Goal: Information Seeking & Learning: Compare options

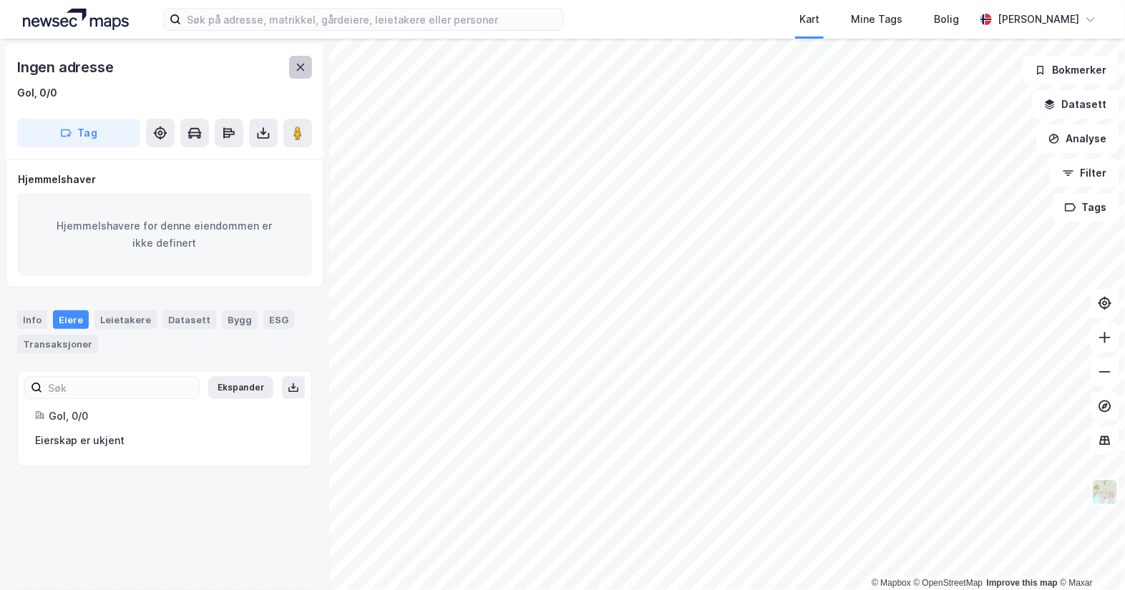
click at [304, 68] on icon at bounding box center [300, 67] width 11 height 11
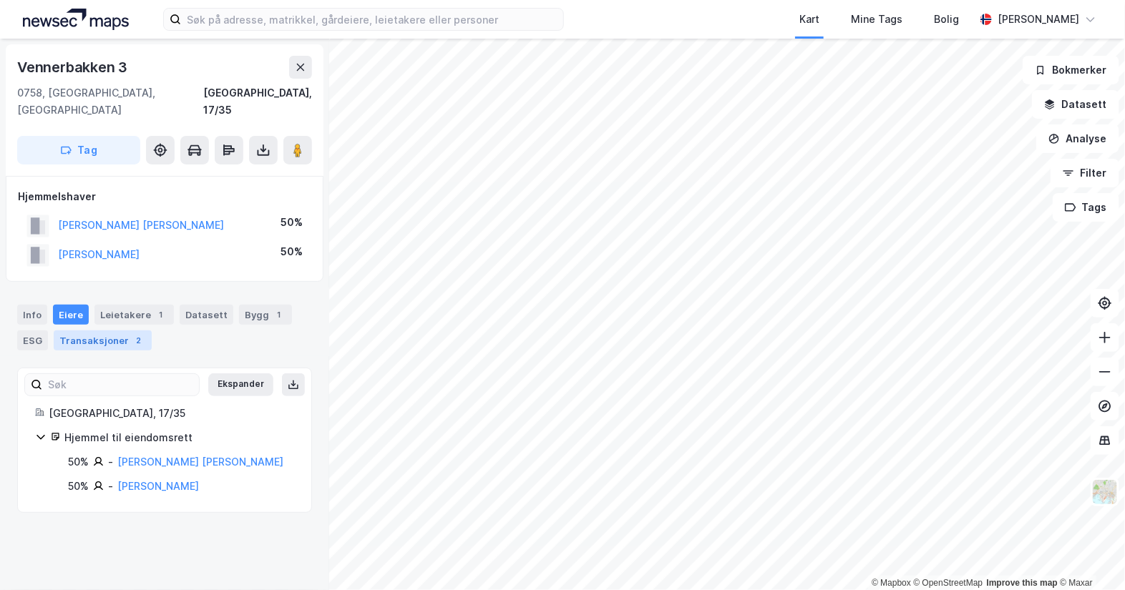
click at [104, 331] on div "Transaksjoner 2" at bounding box center [103, 341] width 98 height 20
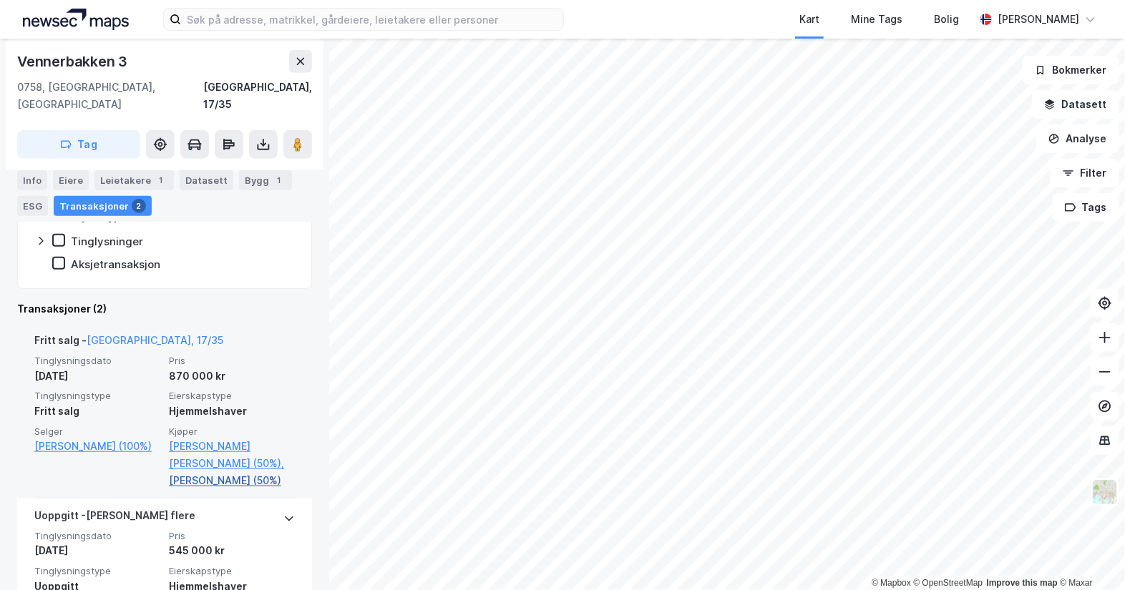
scroll to position [376, 0]
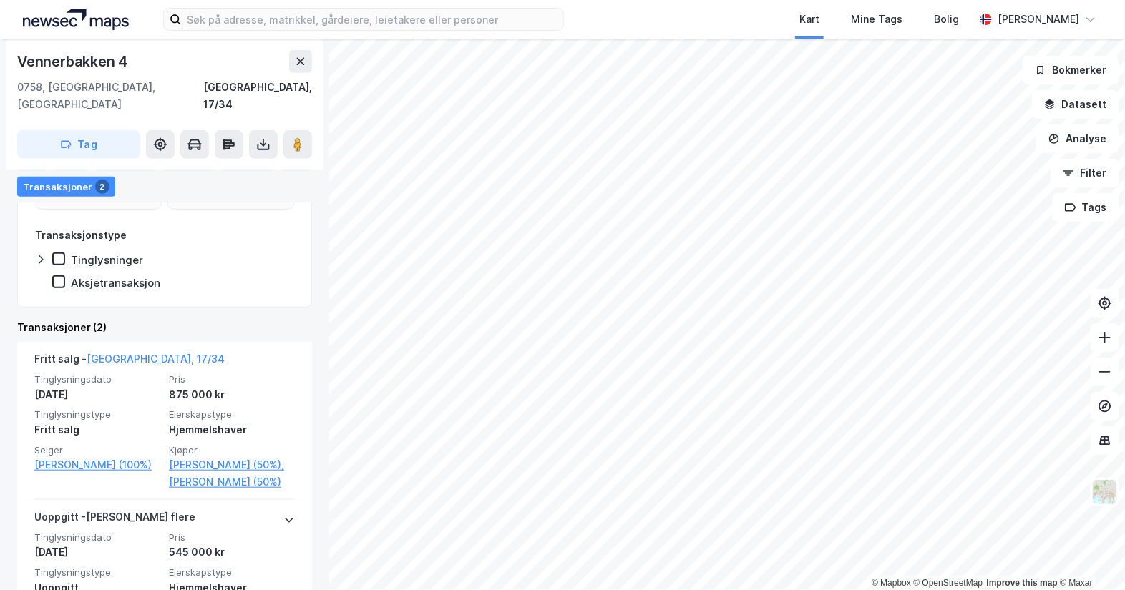
scroll to position [359, 0]
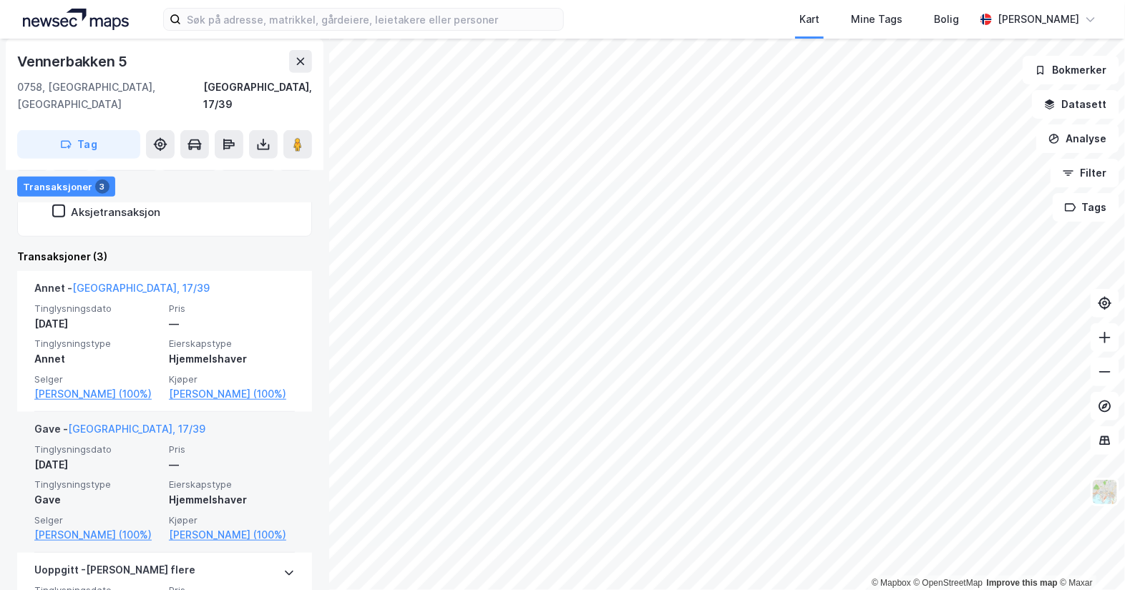
scroll to position [357, 0]
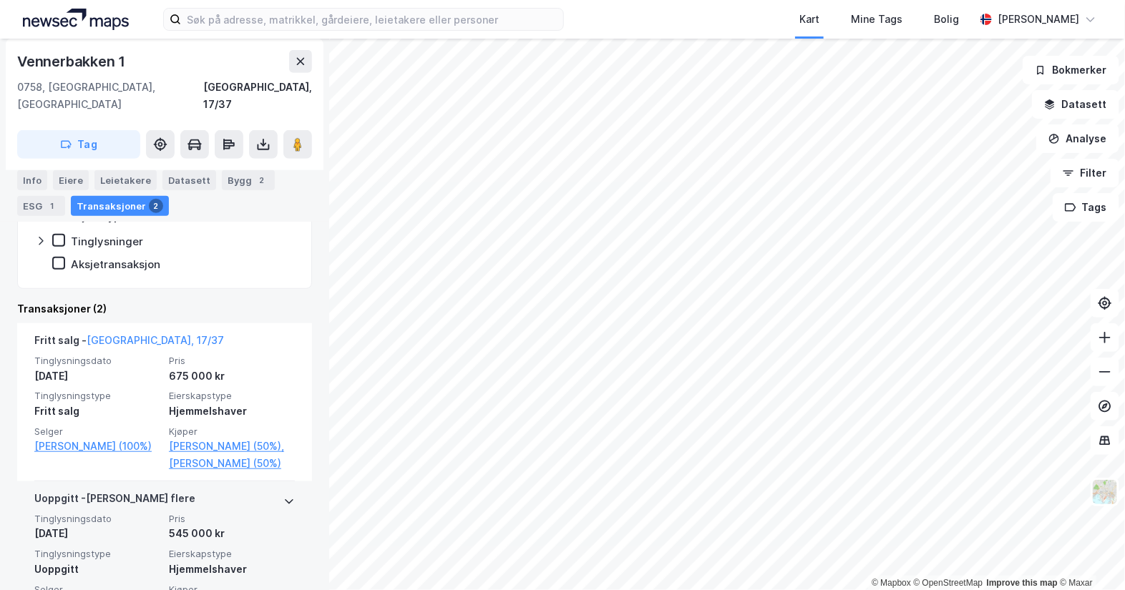
scroll to position [359, 0]
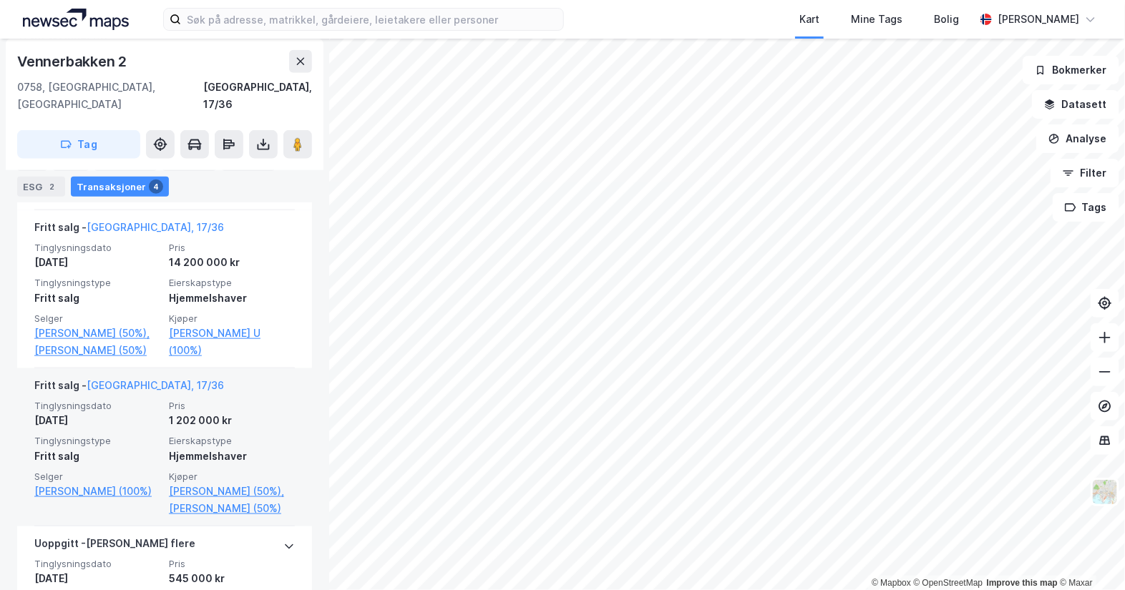
scroll to position [625, 0]
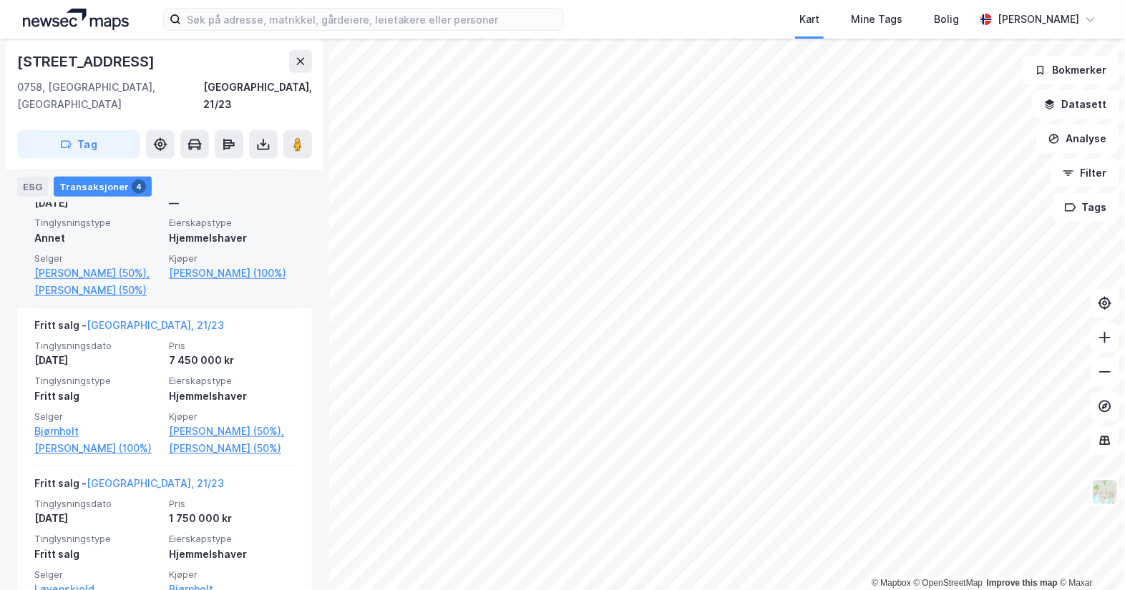
scroll to position [447, 0]
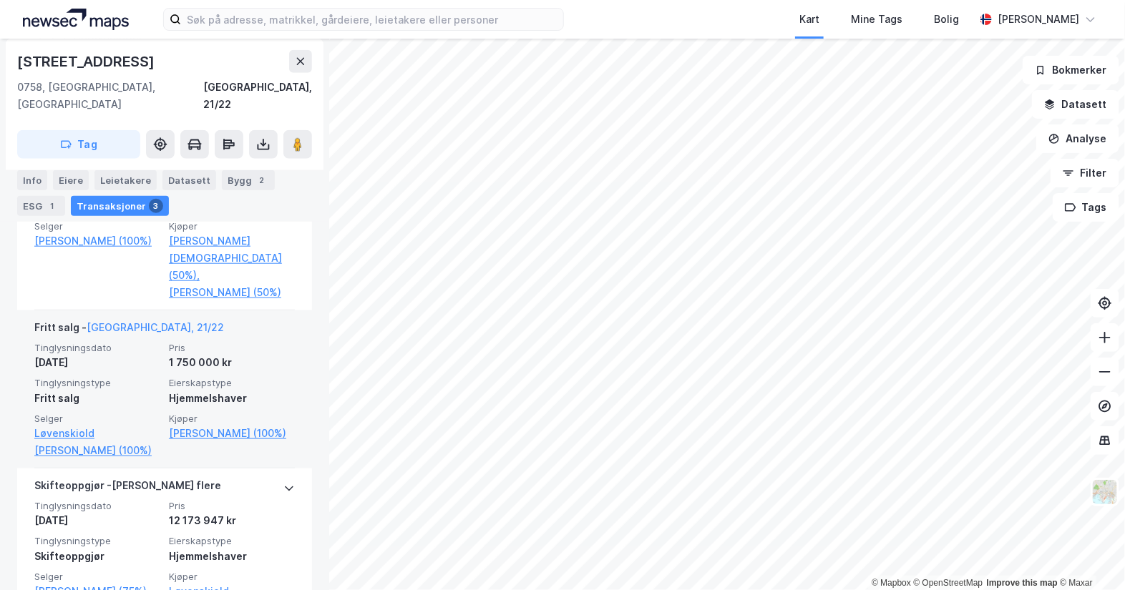
scroll to position [535, 0]
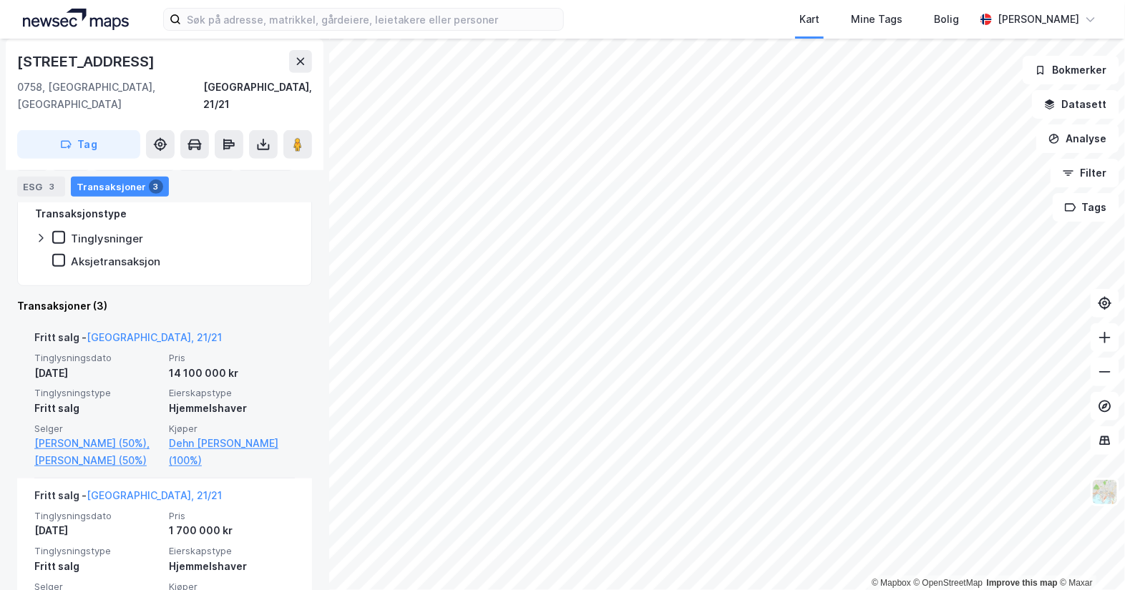
scroll to position [357, 0]
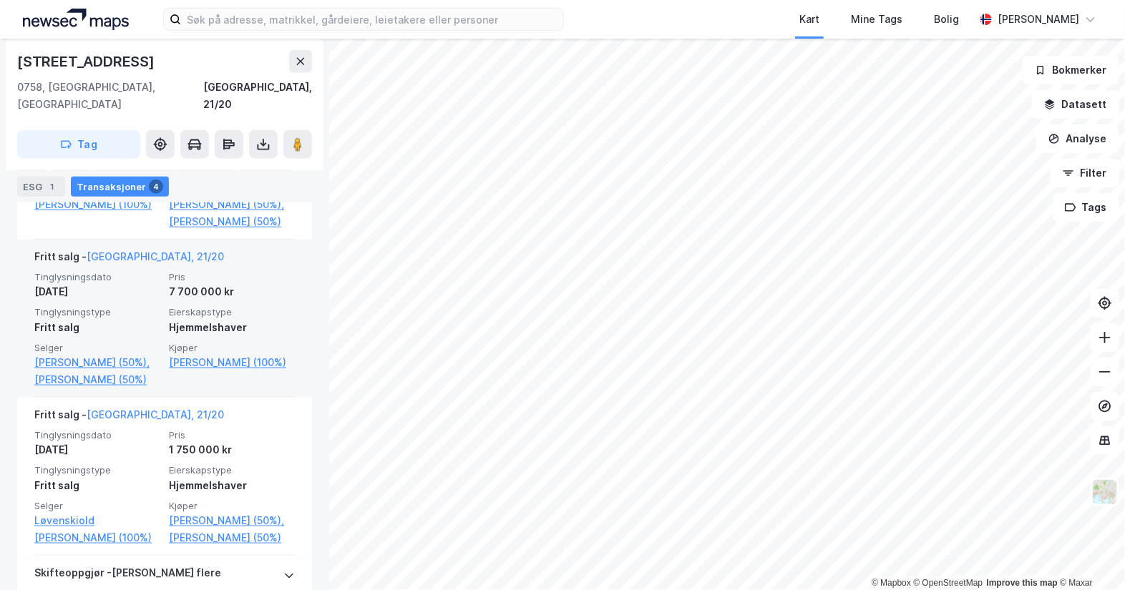
scroll to position [563, 0]
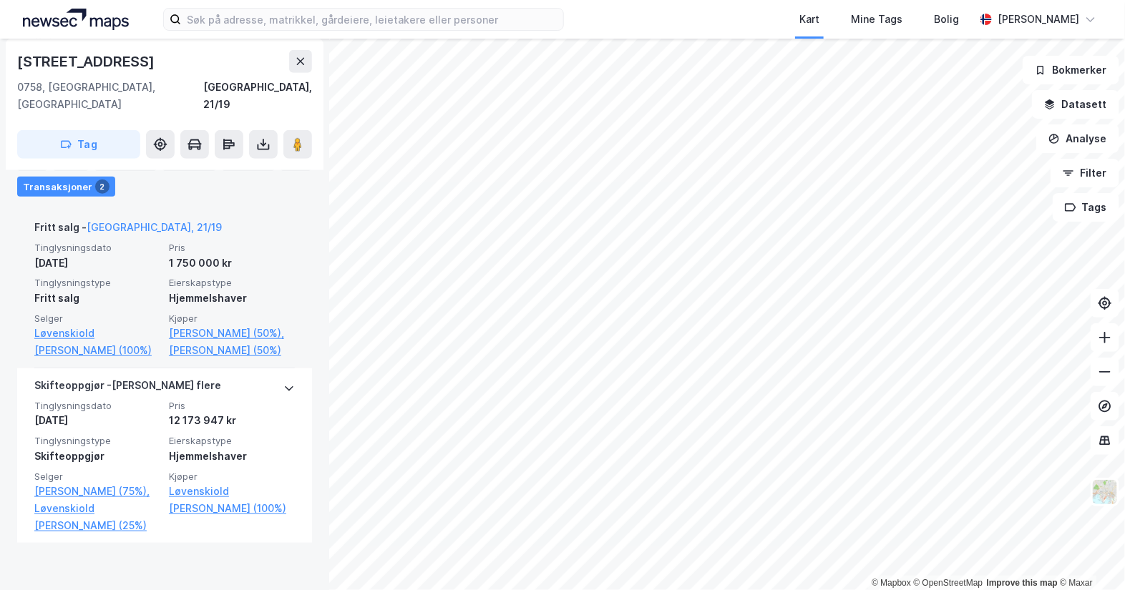
scroll to position [411, 0]
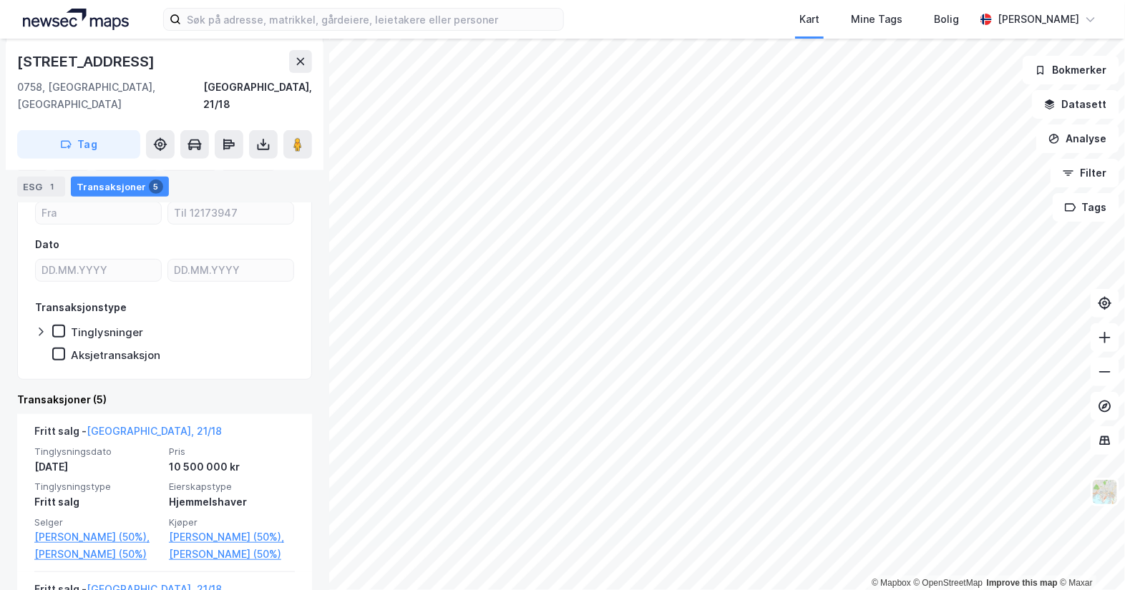
scroll to position [116, 0]
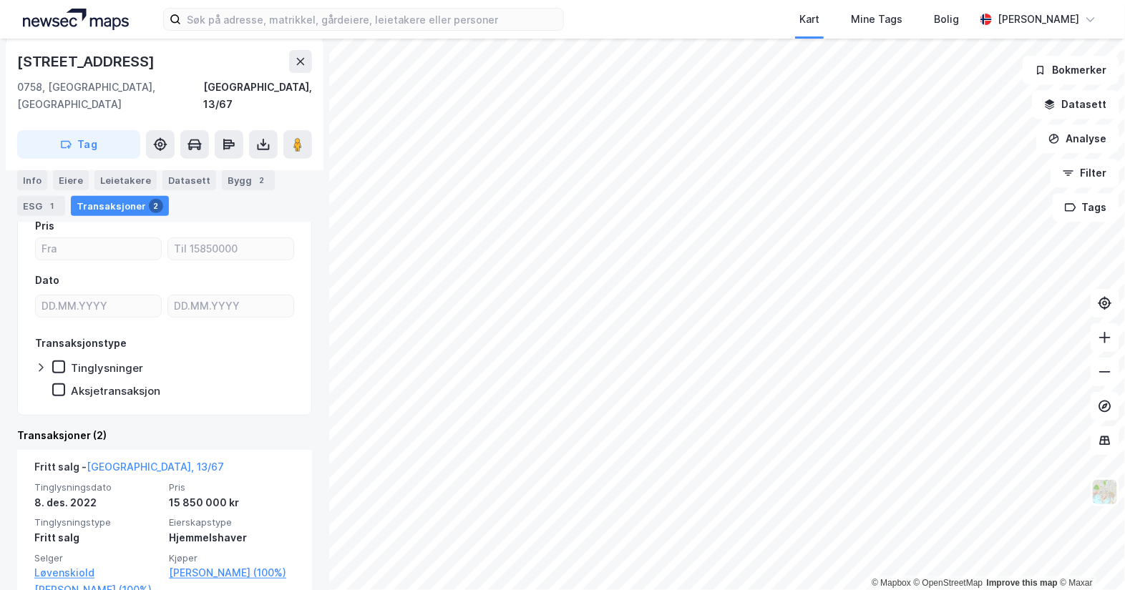
scroll to position [178, 0]
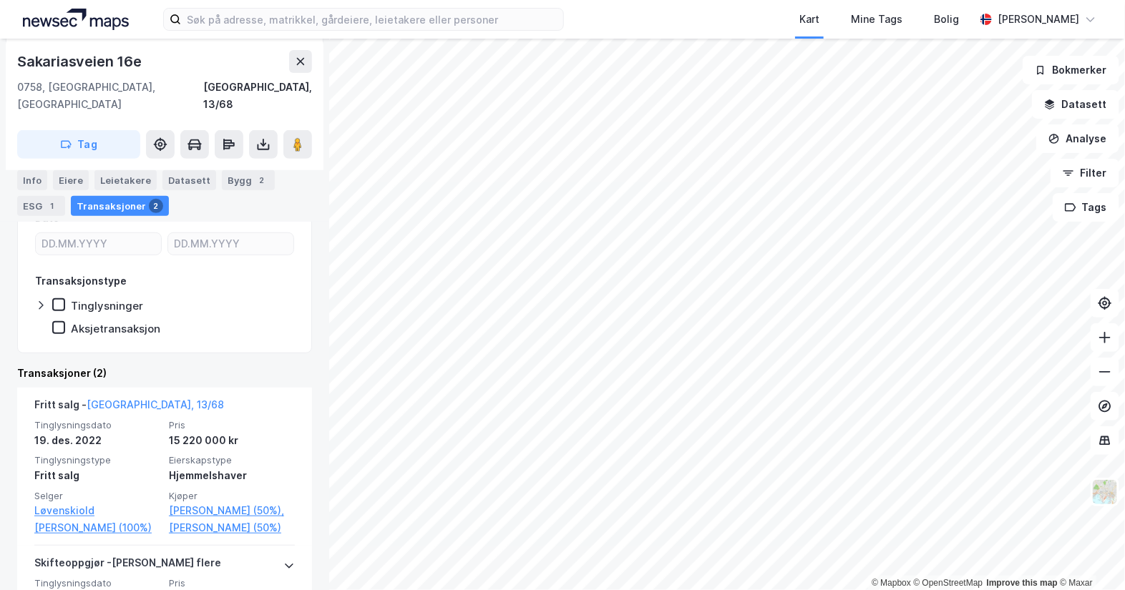
scroll to position [295, 0]
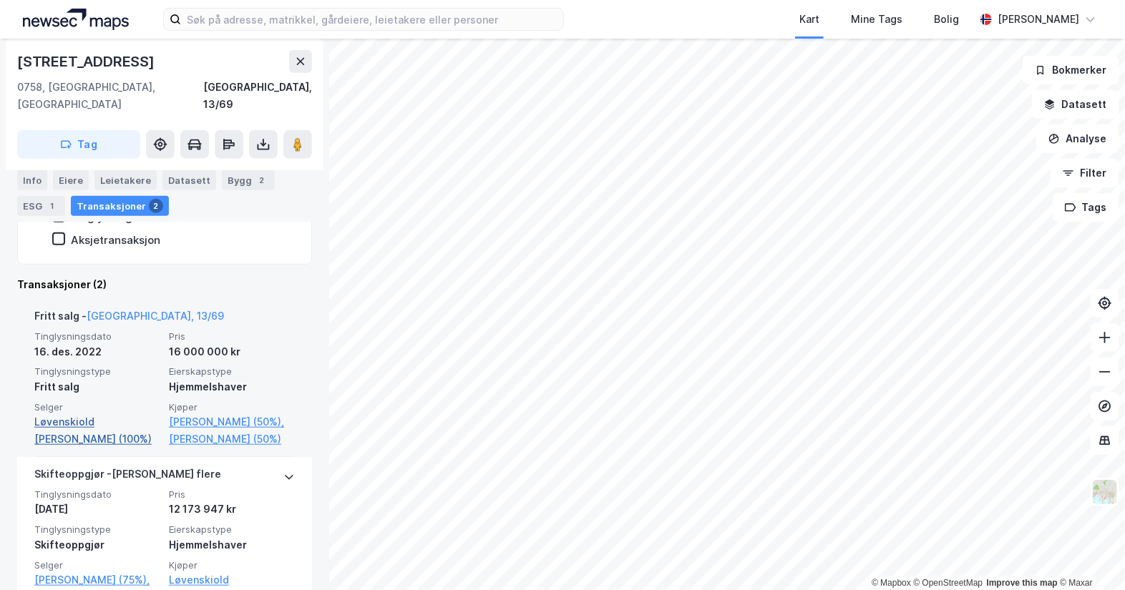
scroll to position [295, 0]
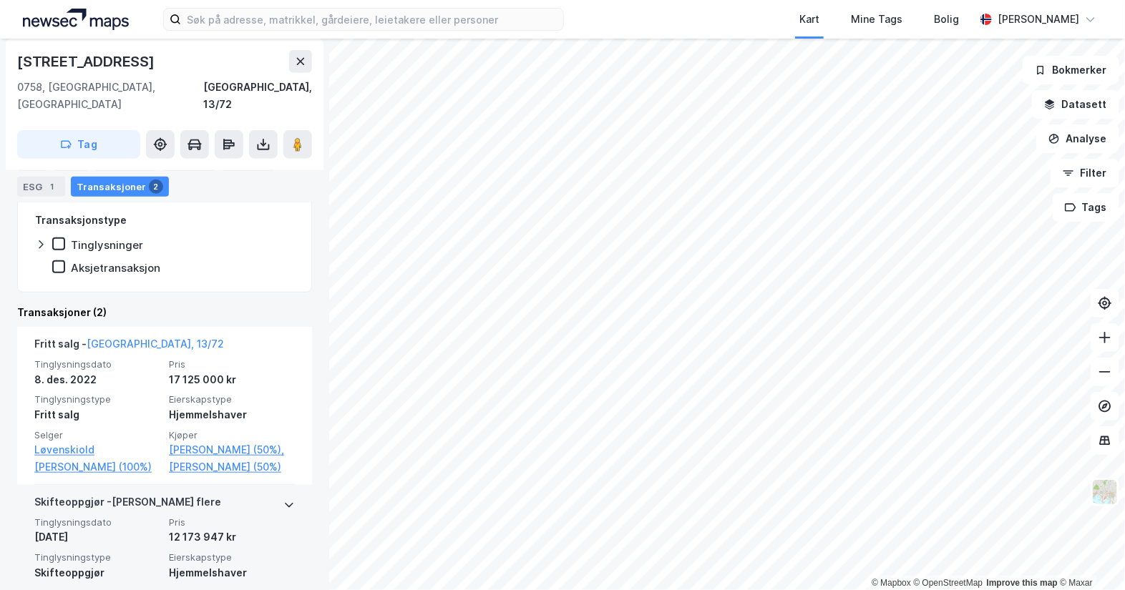
scroll to position [394, 0]
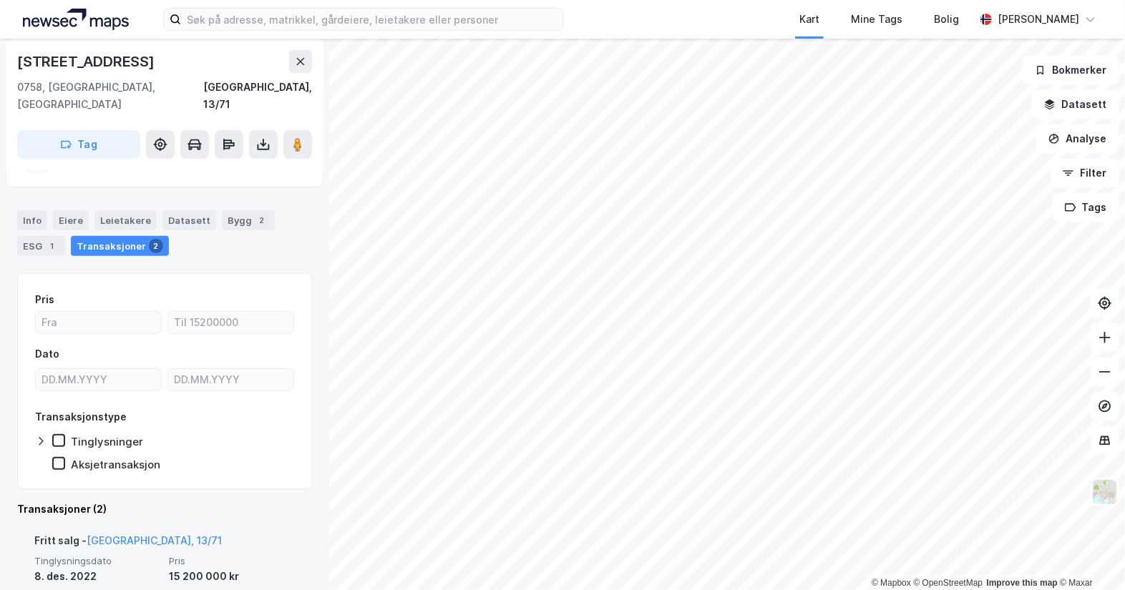
scroll to position [205, 0]
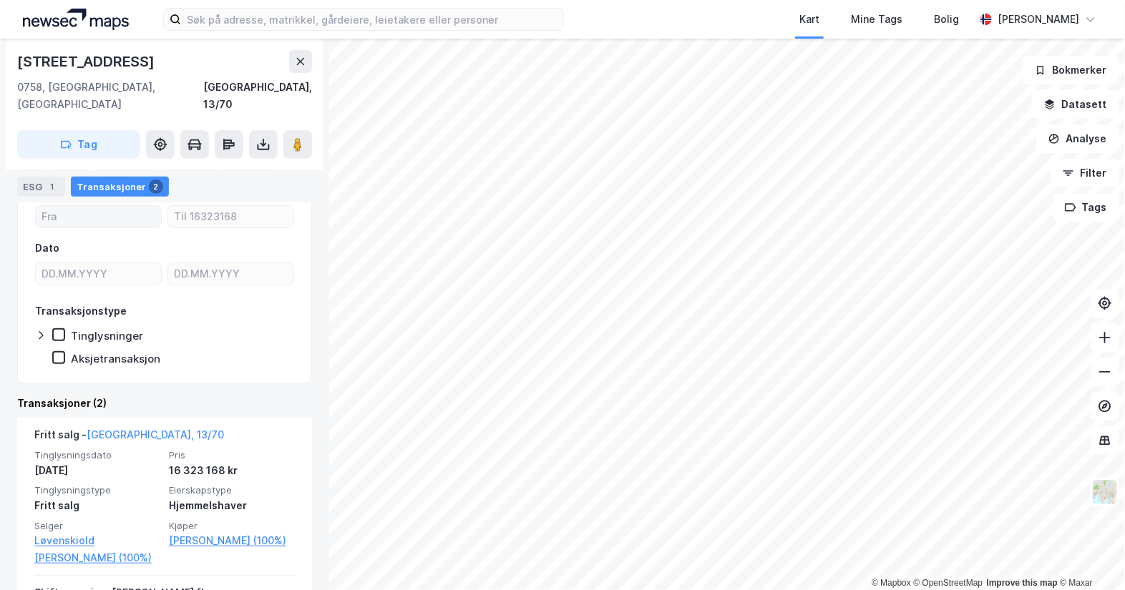
scroll to position [268, 0]
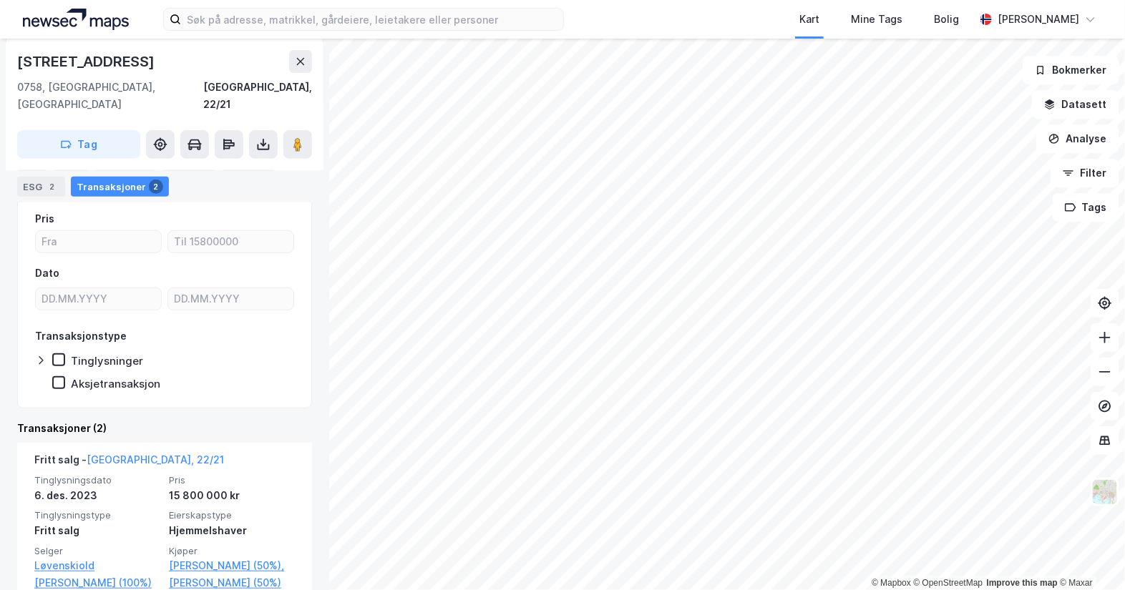
scroll to position [295, 0]
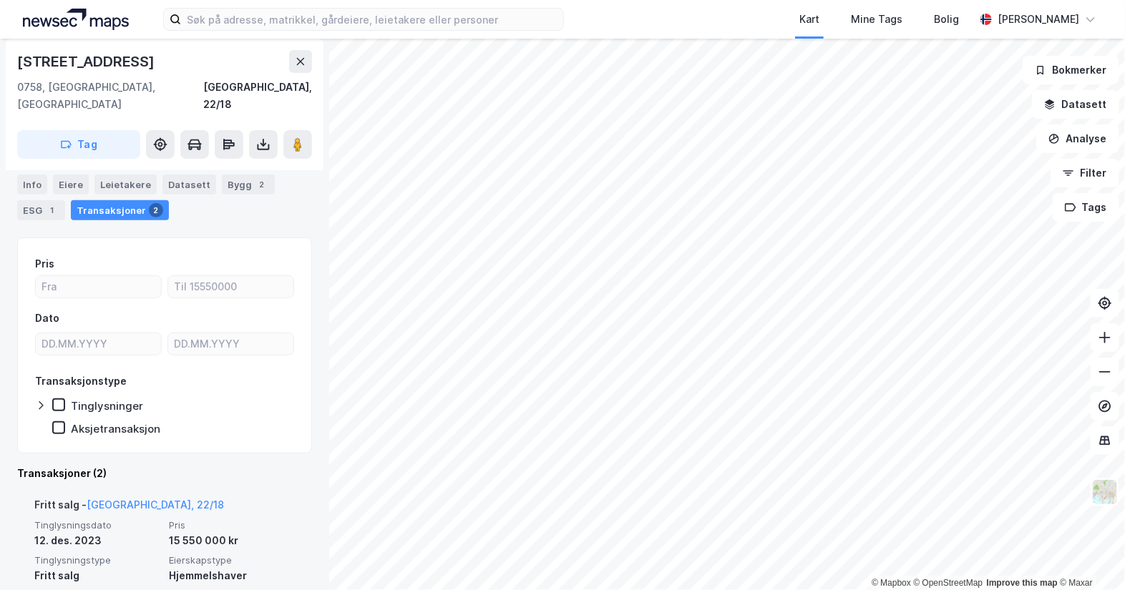
scroll to position [295, 0]
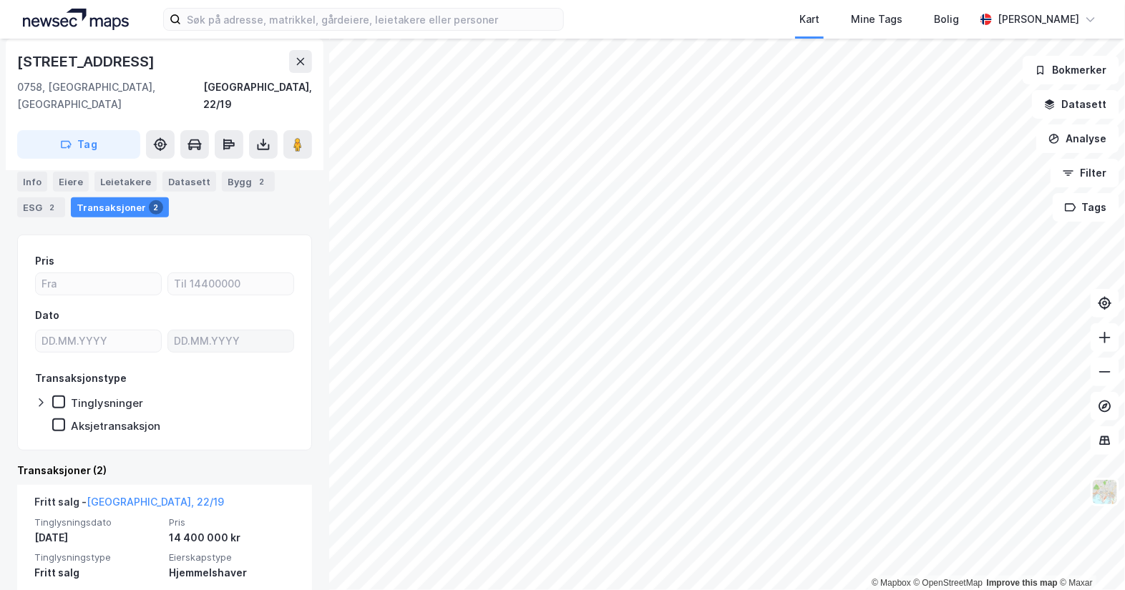
scroll to position [205, 0]
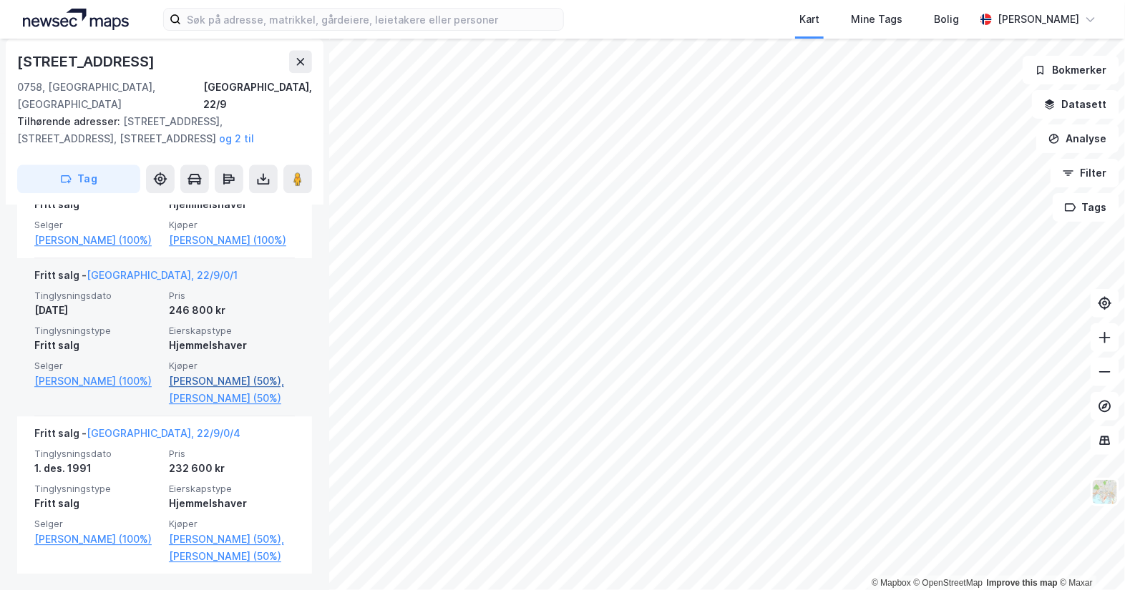
scroll to position [1450, 0]
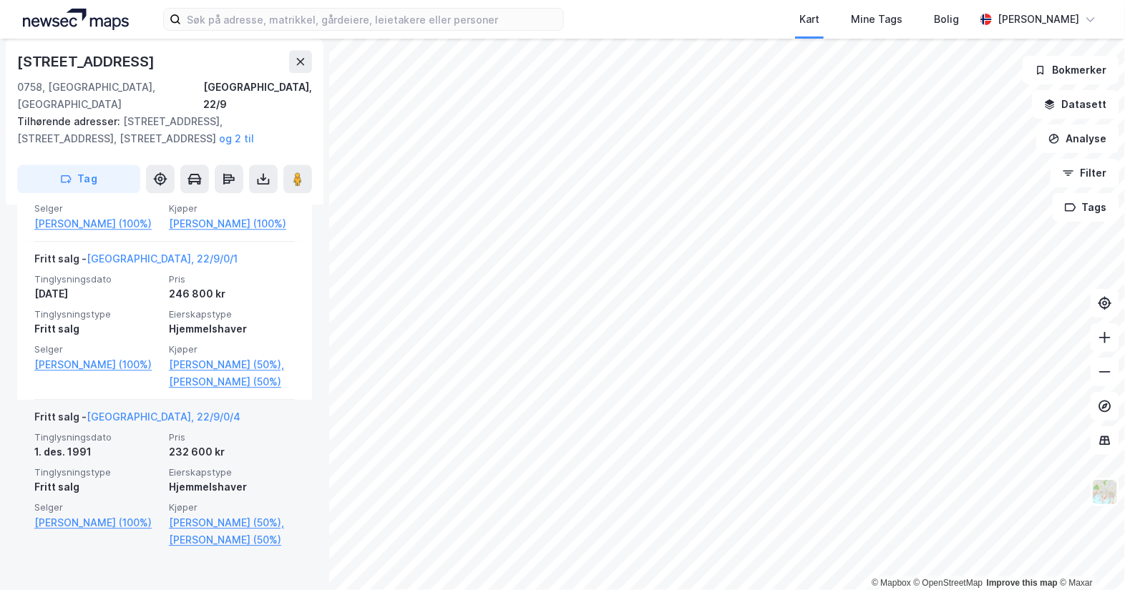
click at [213, 459] on div "Tinglysningsdato [DATE] Pris 232 600 kr Tinglysningstype Fritt salg Eierskapsty…" at bounding box center [164, 490] width 260 height 117
click at [173, 549] on link "[PERSON_NAME] (50%)" at bounding box center [232, 540] width 126 height 17
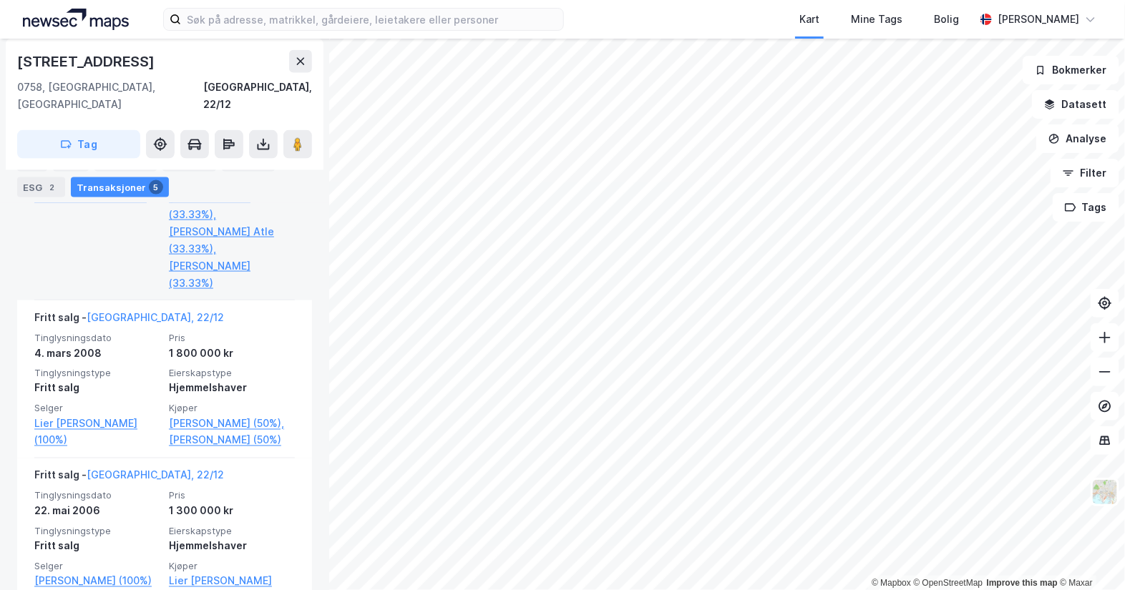
scroll to position [832, 0]
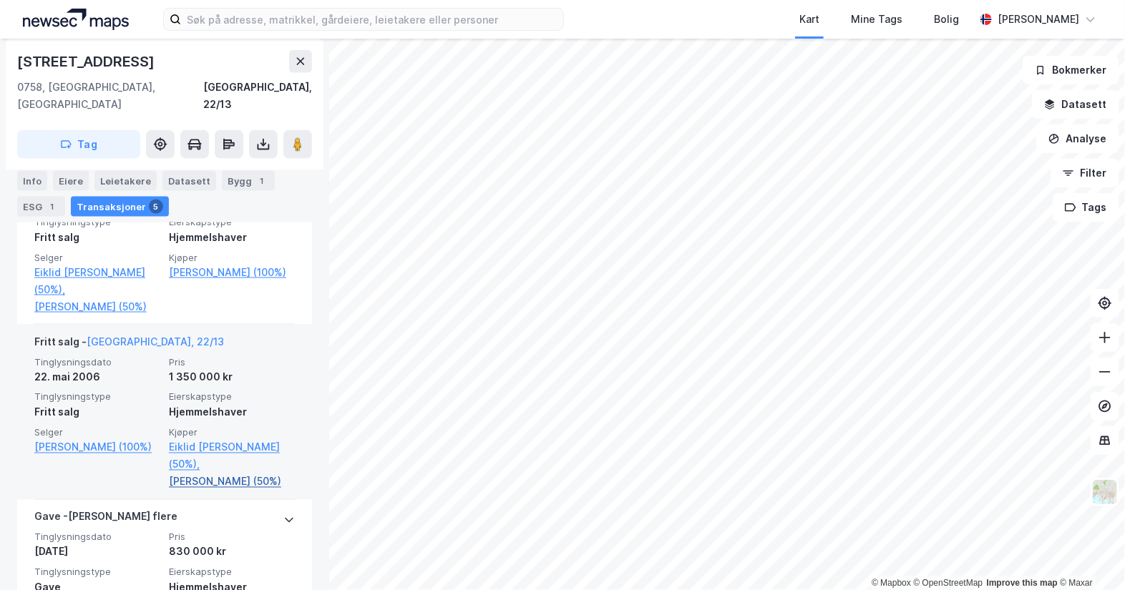
scroll to position [742, 0]
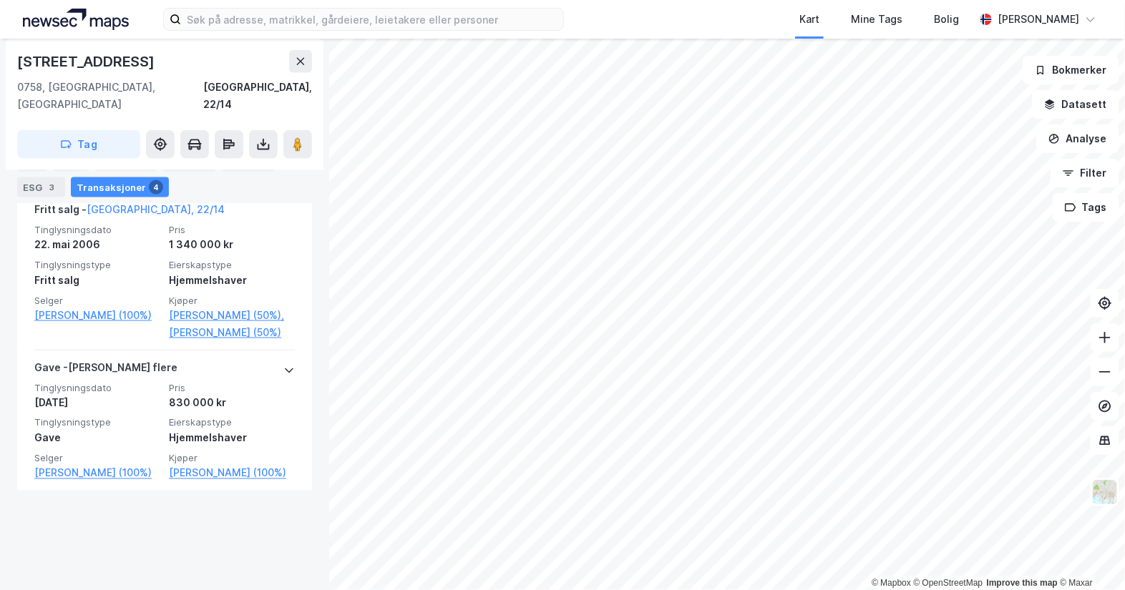
scroll to position [762, 0]
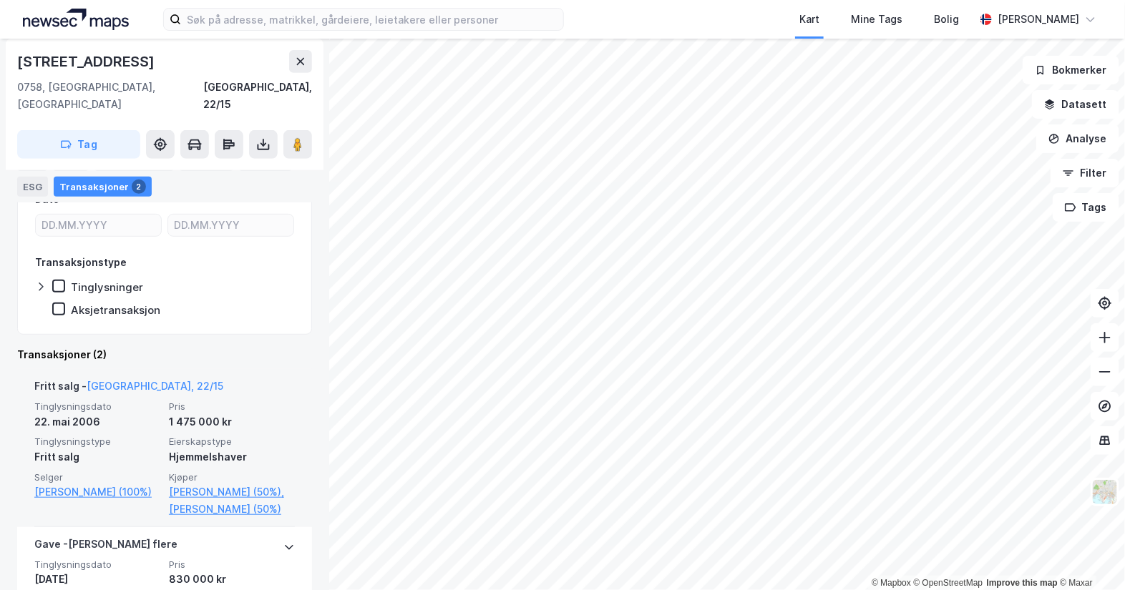
scroll to position [295, 0]
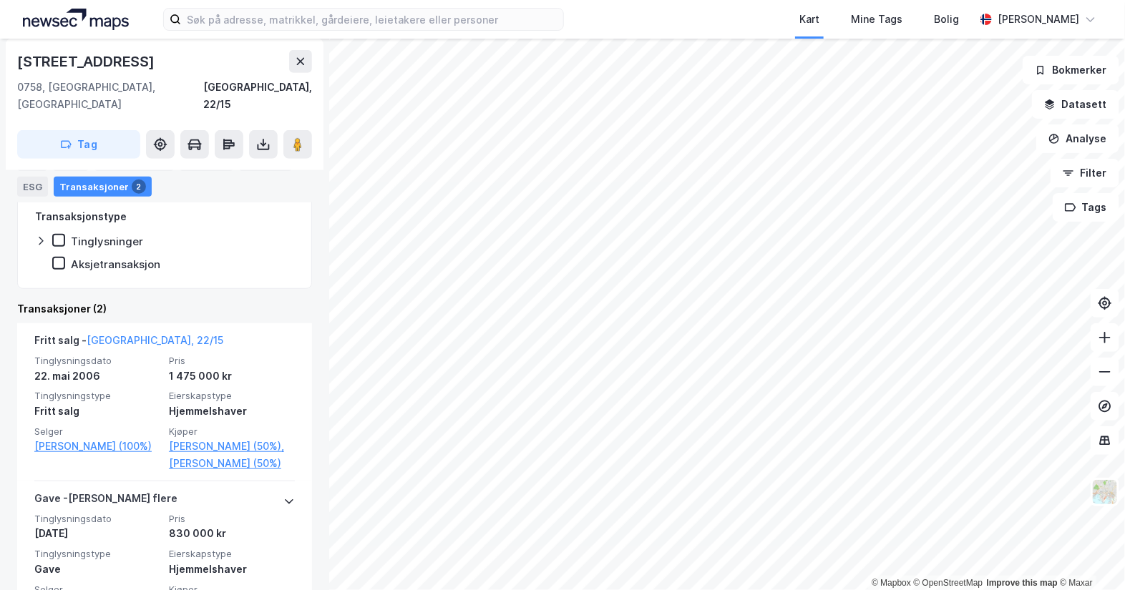
click at [716, 590] on html "Kart Mine Tags [PERSON_NAME] © Mapbox © OpenStreetMap Improve this map © [PERSO…" at bounding box center [562, 295] width 1125 height 590
click at [761, 590] on html "Kart Mine Tags [PERSON_NAME] © Mapbox © OpenStreetMap Improve this map © [PERSO…" at bounding box center [562, 295] width 1125 height 590
click at [736, 590] on html "Kart Mine Tags [PERSON_NAME] © Mapbox © OpenStreetMap Improve this map © [PERSO…" at bounding box center [562, 295] width 1125 height 590
drag, startPoint x: 301, startPoint y: 66, endPoint x: 322, endPoint y: 85, distance: 28.9
click at [308, 73] on div "[STREET_ADDRESS], 22/15" at bounding box center [164, 81] width 295 height 63
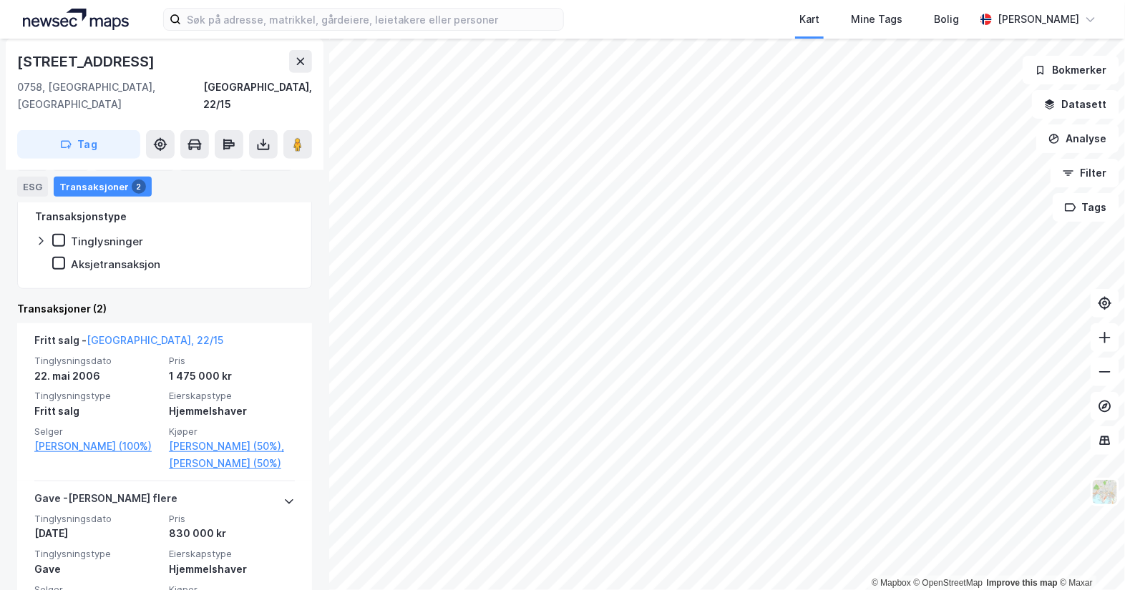
click at [1124, 364] on html "Kart Mine Tags [PERSON_NAME] © Mapbox © OpenStreetMap Improve this map © [PERSO…" at bounding box center [562, 295] width 1125 height 590
click at [580, 0] on html "Kart Mine Tags [PERSON_NAME] © Mapbox © OpenStreetMap Improve this map © [PERSO…" at bounding box center [562, 295] width 1125 height 590
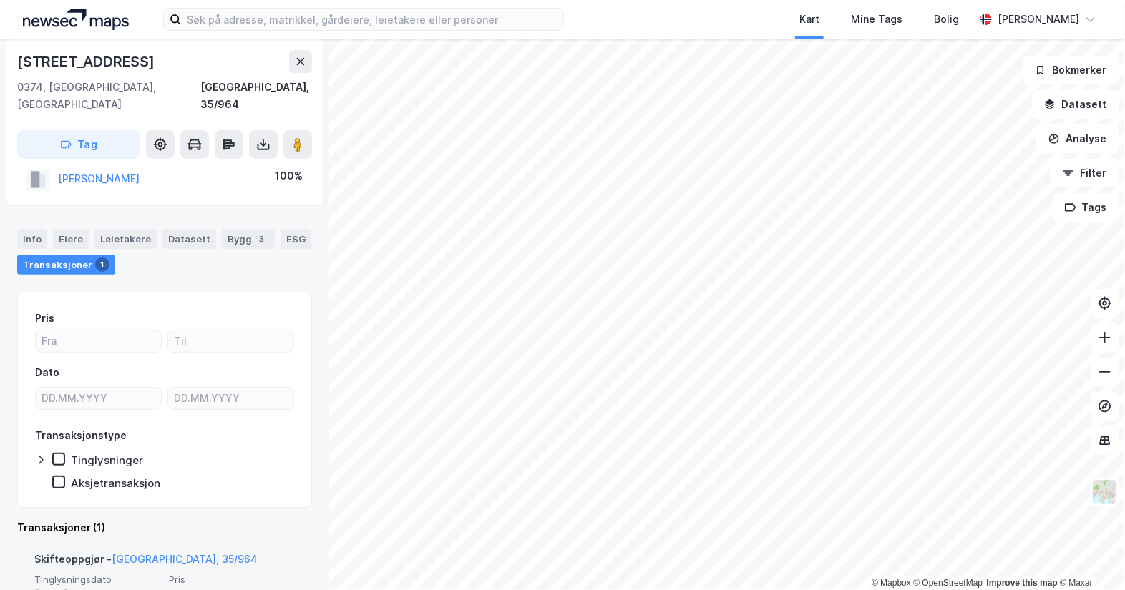
scroll to position [155, 0]
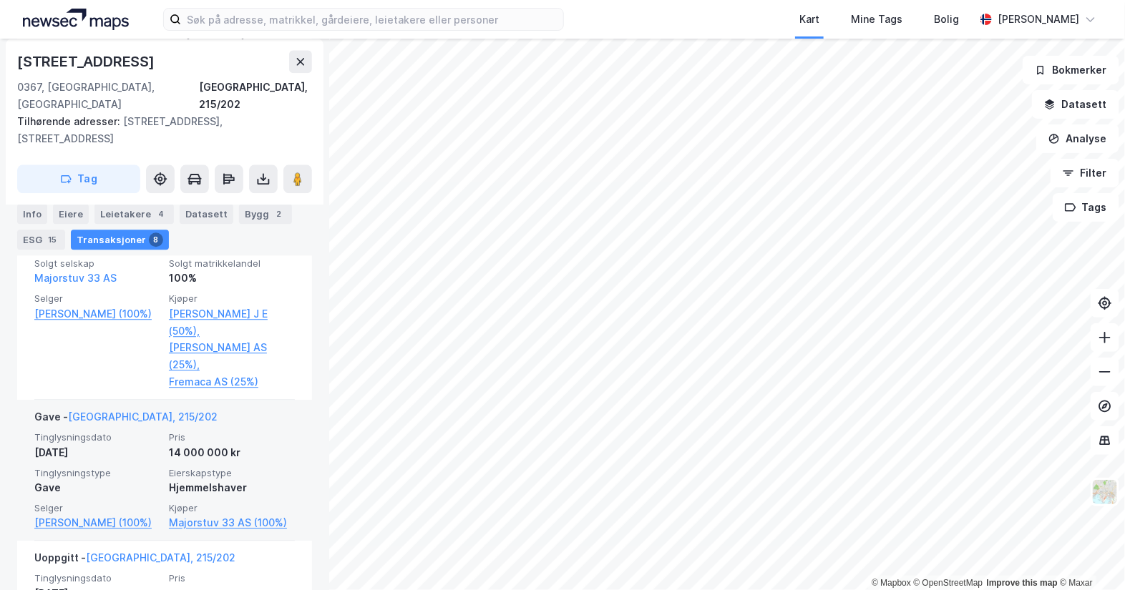
scroll to position [1524, 0]
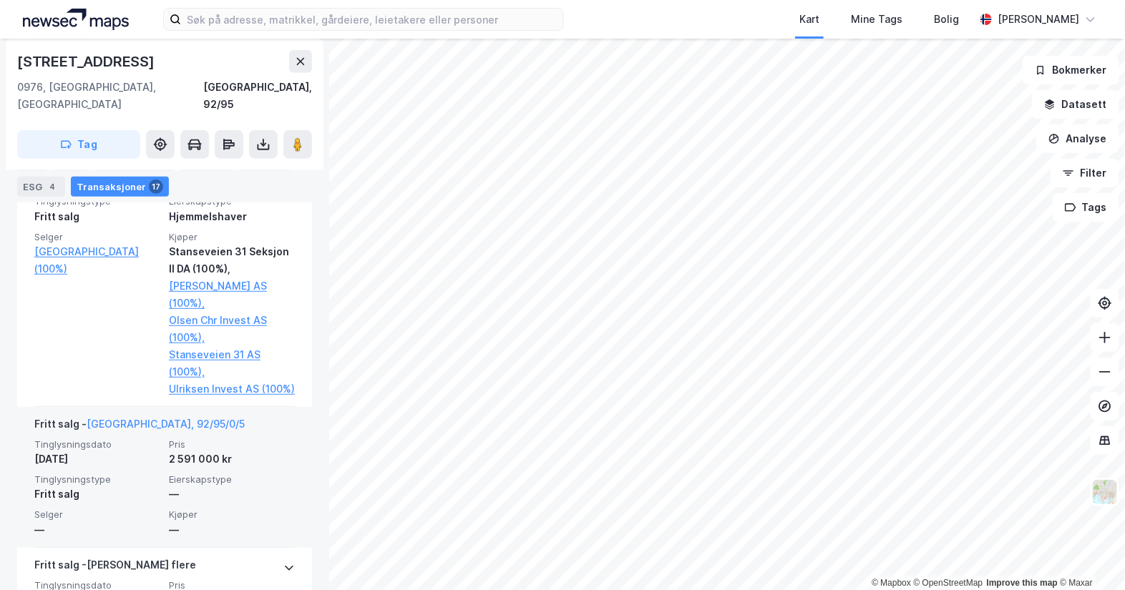
scroll to position [2414, 0]
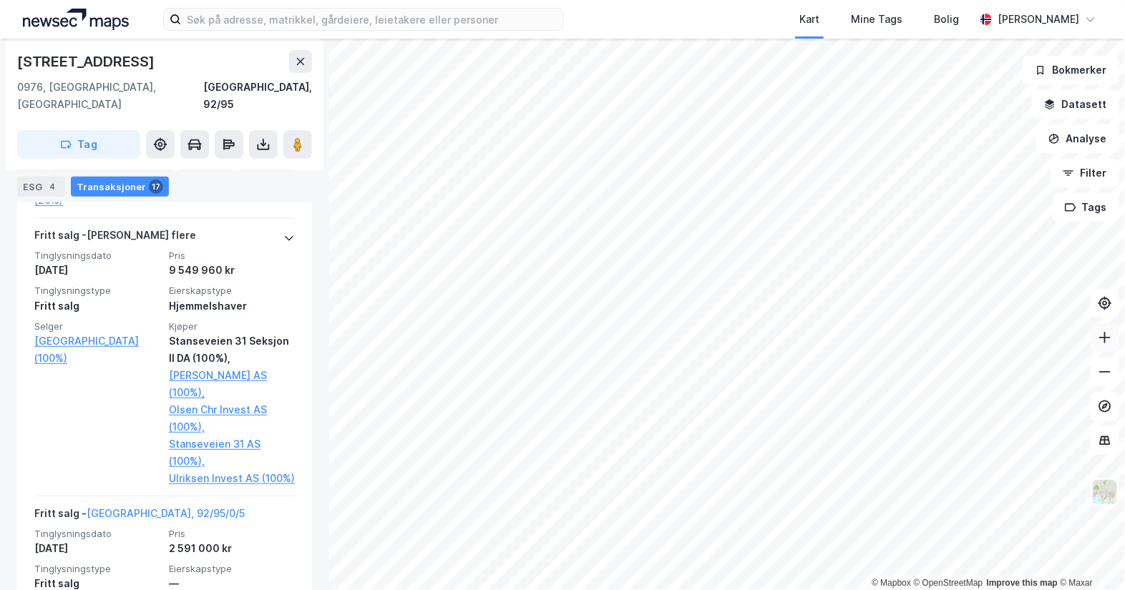
click at [1093, 326] on div "© Mapbox © OpenStreetMap Improve this map © [PERSON_NAME][STREET_ADDRESS], 92/9…" at bounding box center [562, 315] width 1125 height 552
click at [1124, 381] on html "Kart Mine Tags [PERSON_NAME] © Mapbox © OpenStreetMap Improve this map © [PERSO…" at bounding box center [562, 295] width 1125 height 590
click at [1124, 411] on html "Kart Mine Tags [PERSON_NAME] © Mapbox © OpenStreetMap Improve this map © [PERSO…" at bounding box center [562, 295] width 1125 height 590
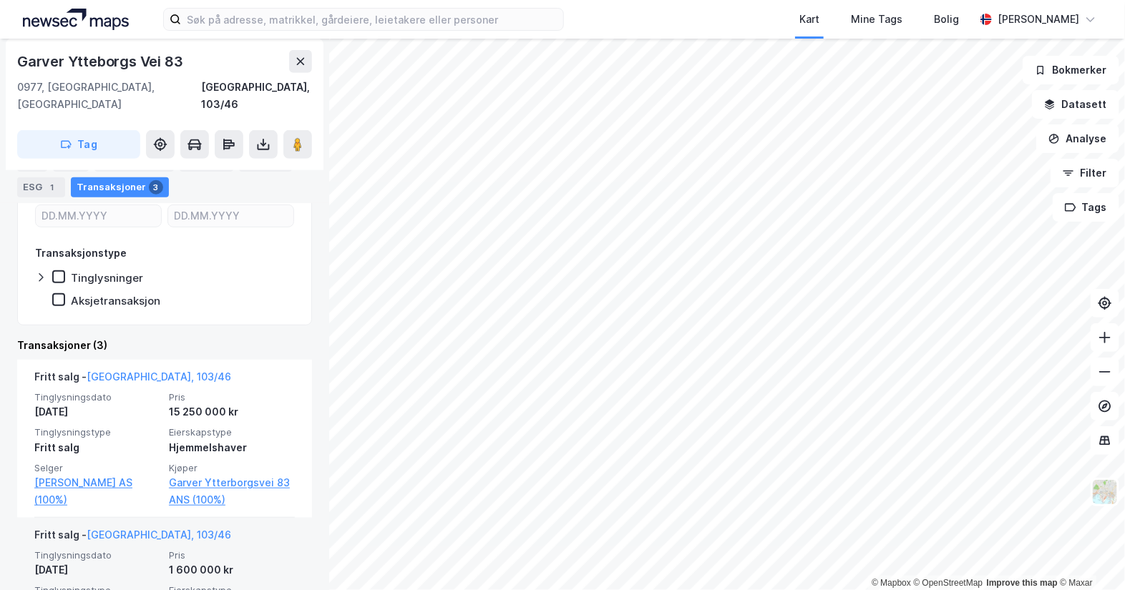
scroll to position [438, 0]
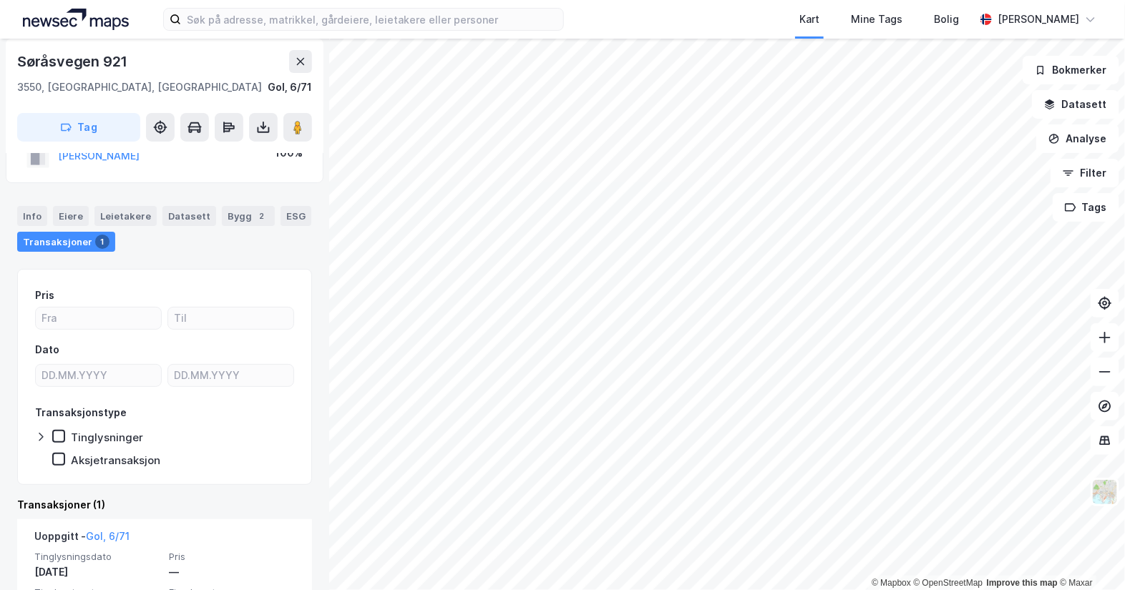
scroll to position [137, 0]
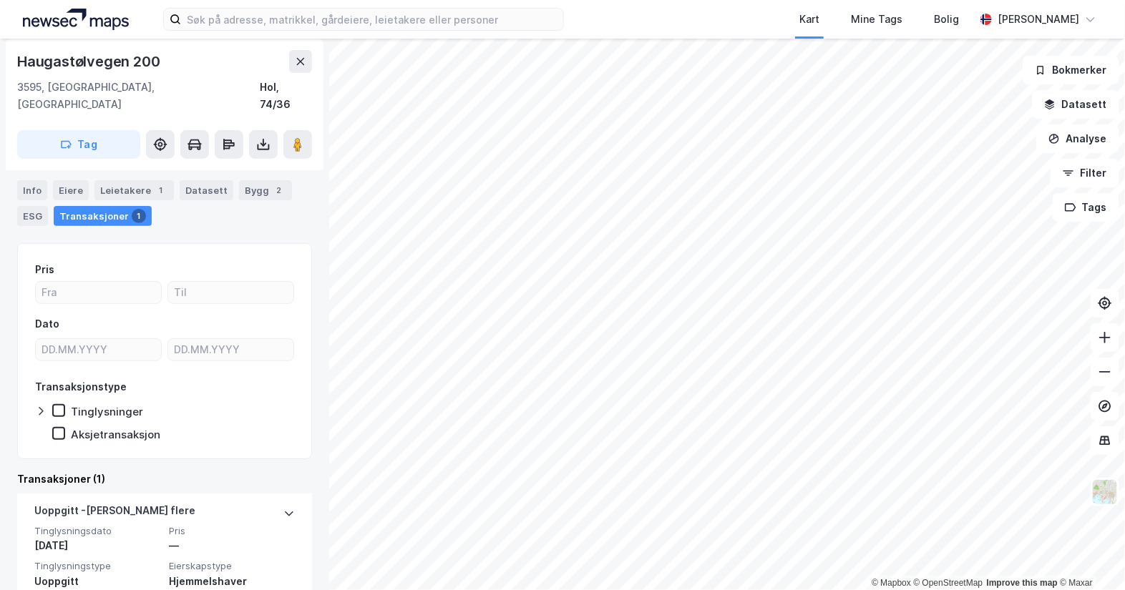
scroll to position [142, 0]
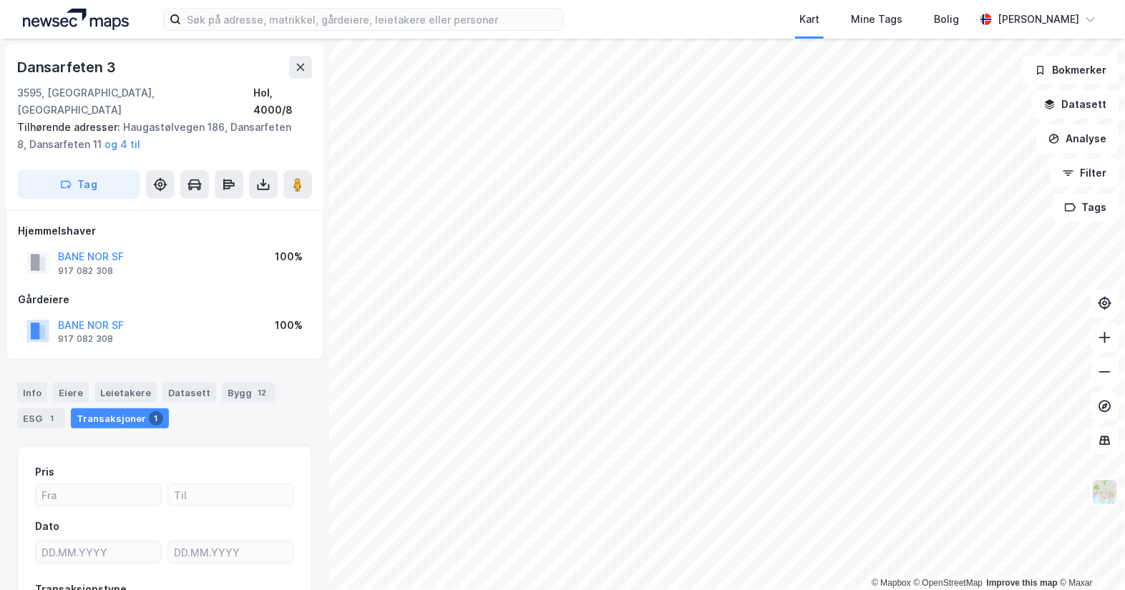
scroll to position [105, 0]
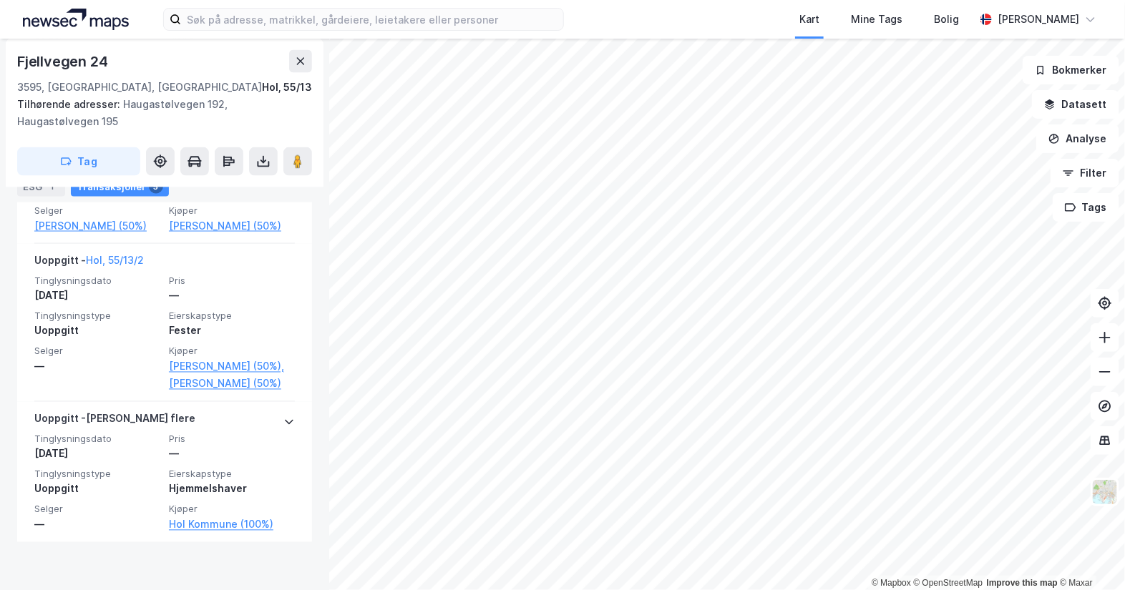
scroll to position [912, 0]
click at [551, 590] on html "Kart Mine Tags Bolig [PERSON_NAME] © Mapbox © OpenStreetMap Improve this map © …" at bounding box center [562, 295] width 1125 height 590
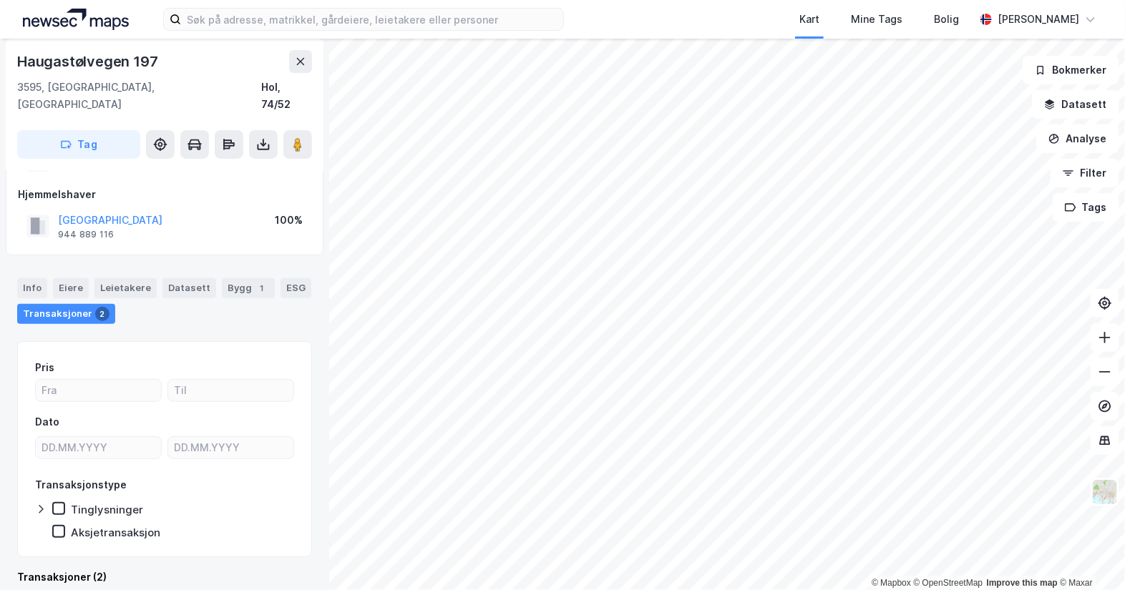
scroll to position [364, 0]
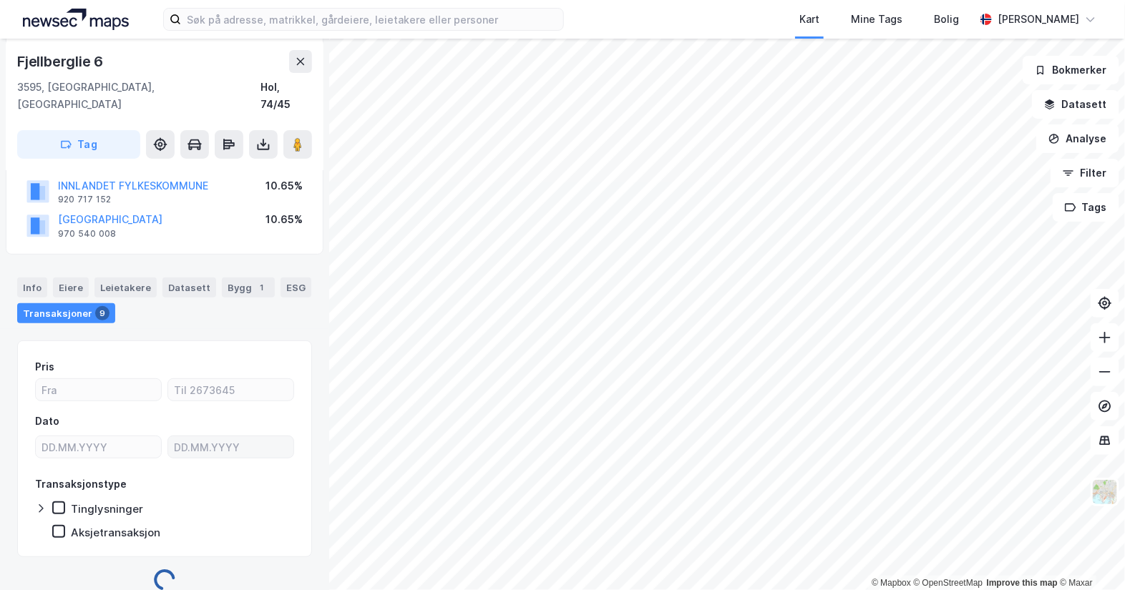
scroll to position [139, 0]
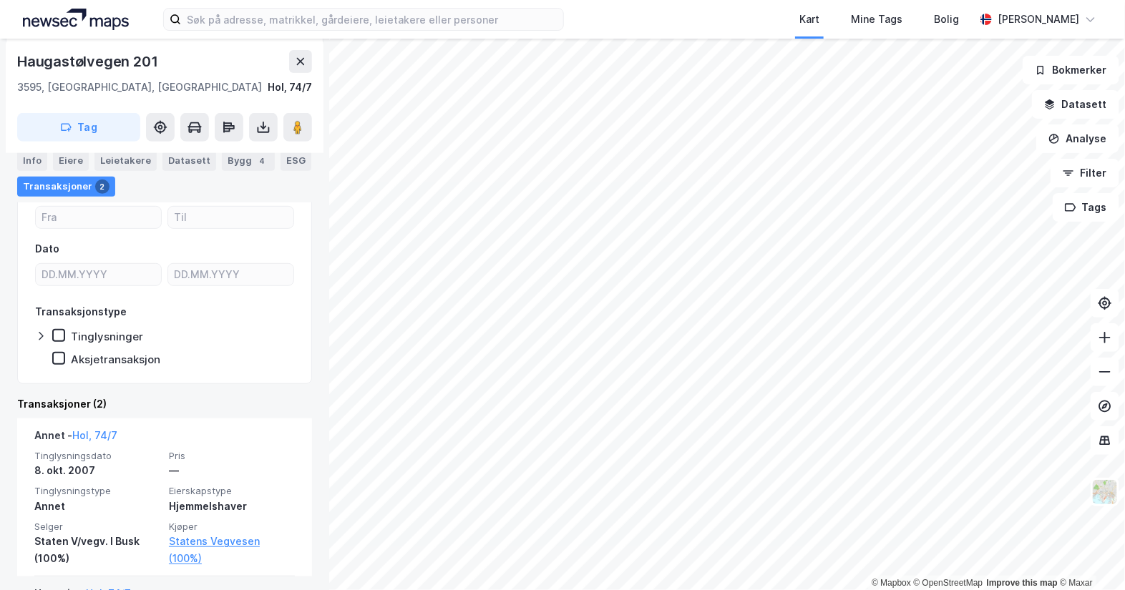
scroll to position [386, 0]
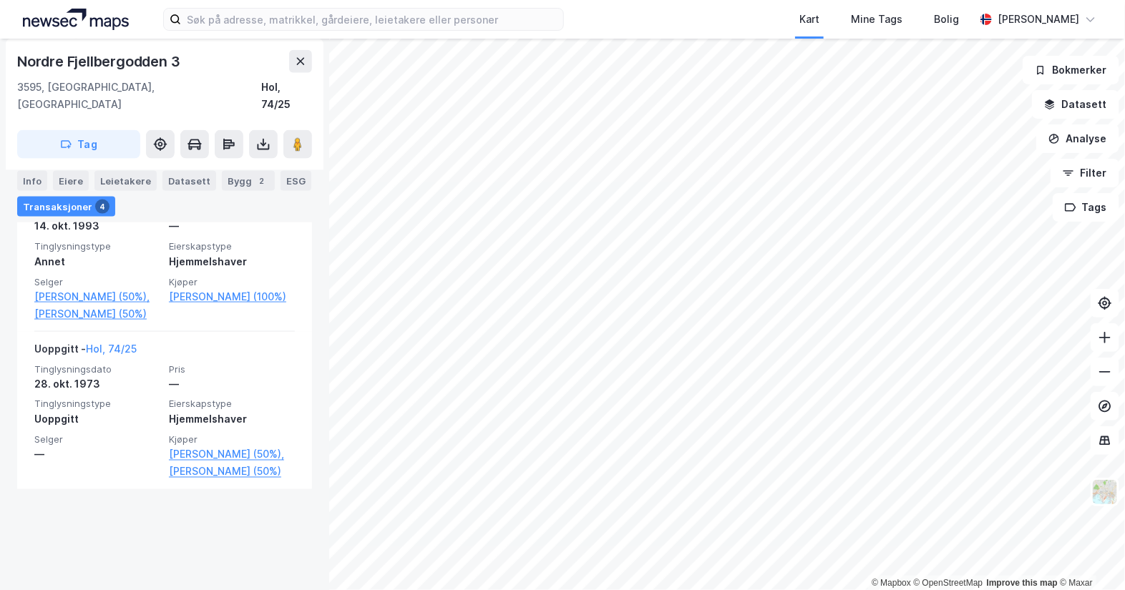
scroll to position [766, 0]
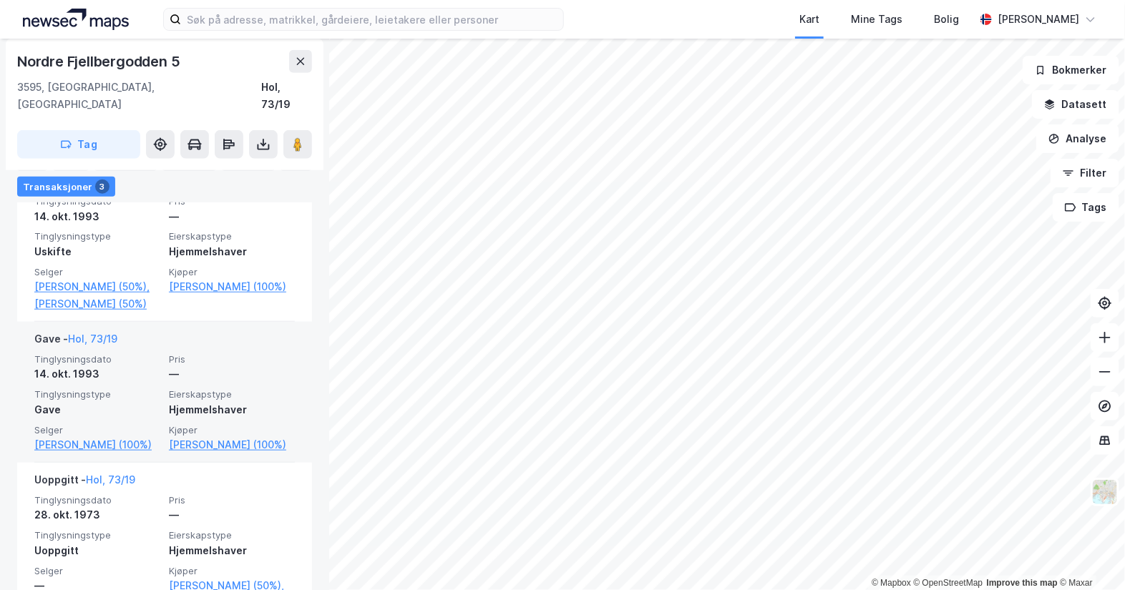
scroll to position [471, 0]
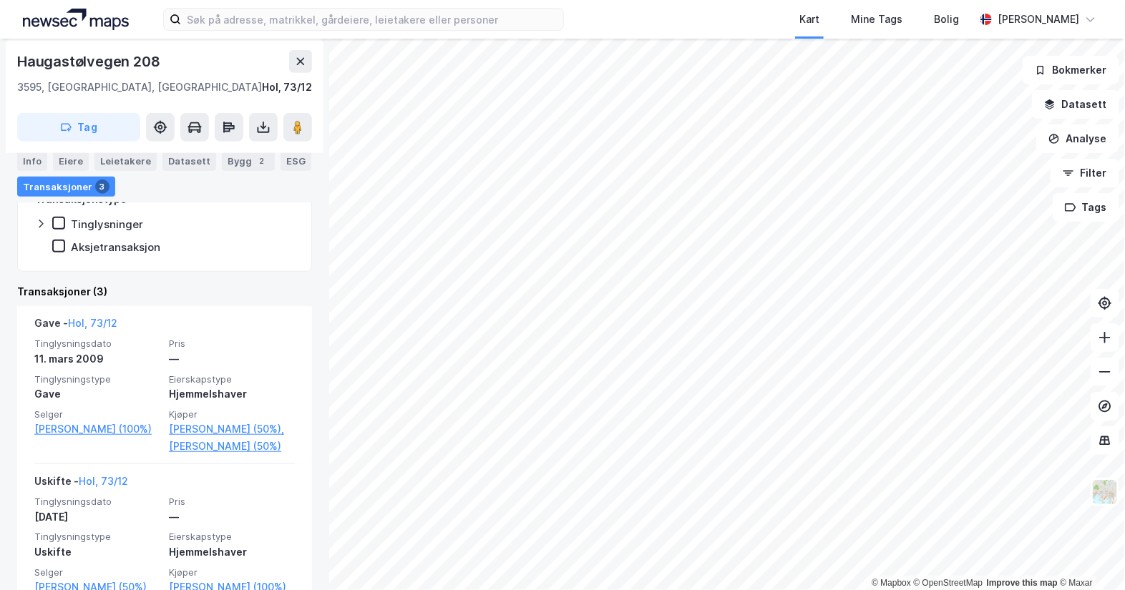
scroll to position [552, 0]
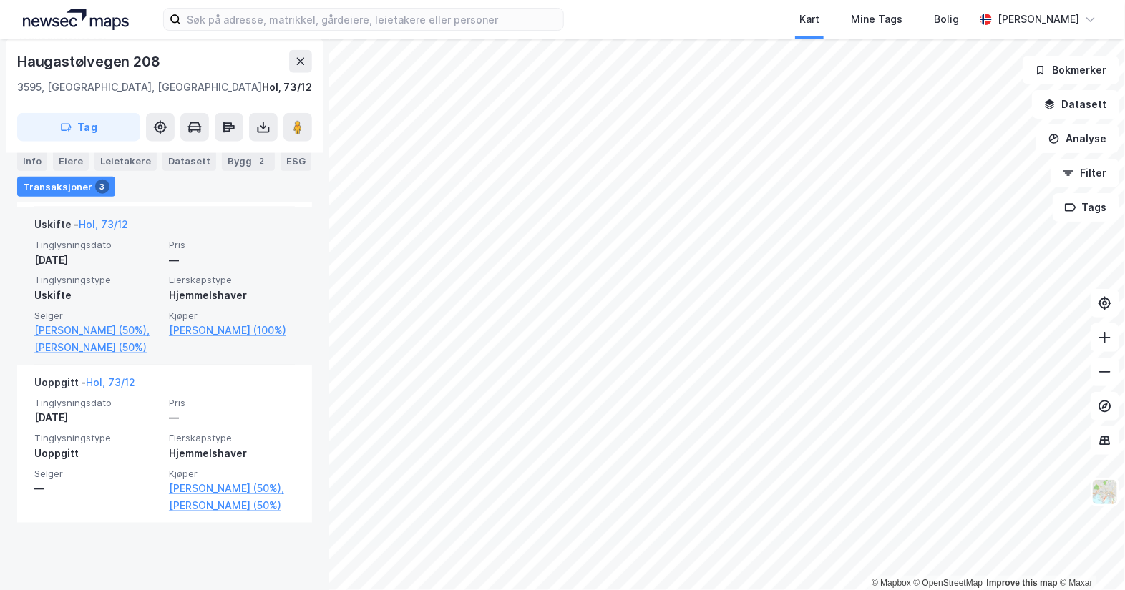
click at [256, 382] on div "© Mapbox © OpenStreetMap Improve this map © [PERSON_NAME] 208 3595, [GEOGRAPHIC…" at bounding box center [562, 315] width 1125 height 552
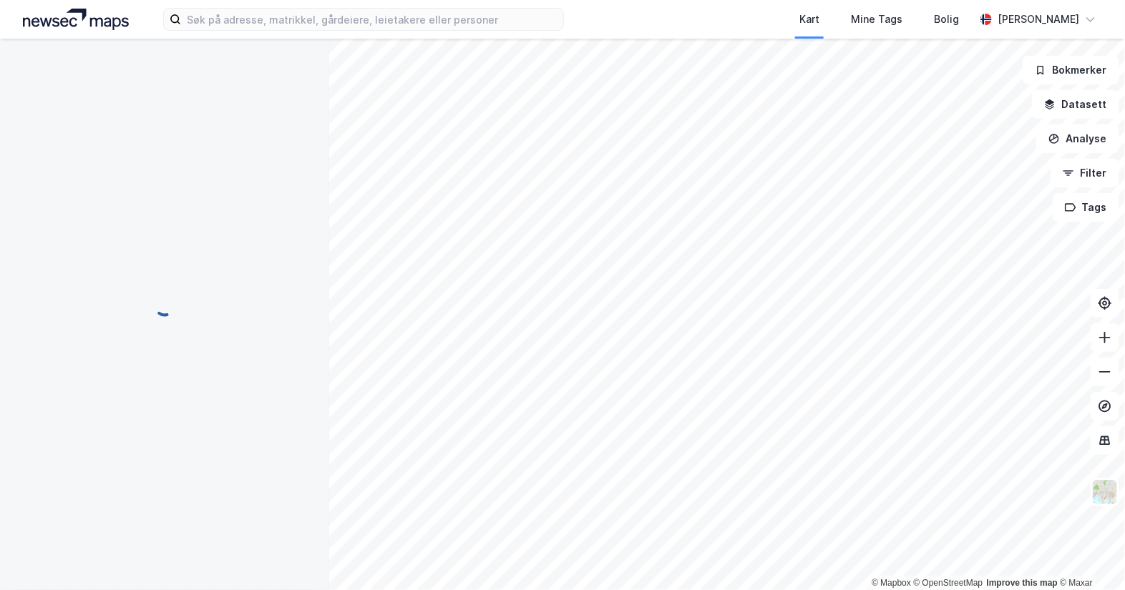
scroll to position [0, 0]
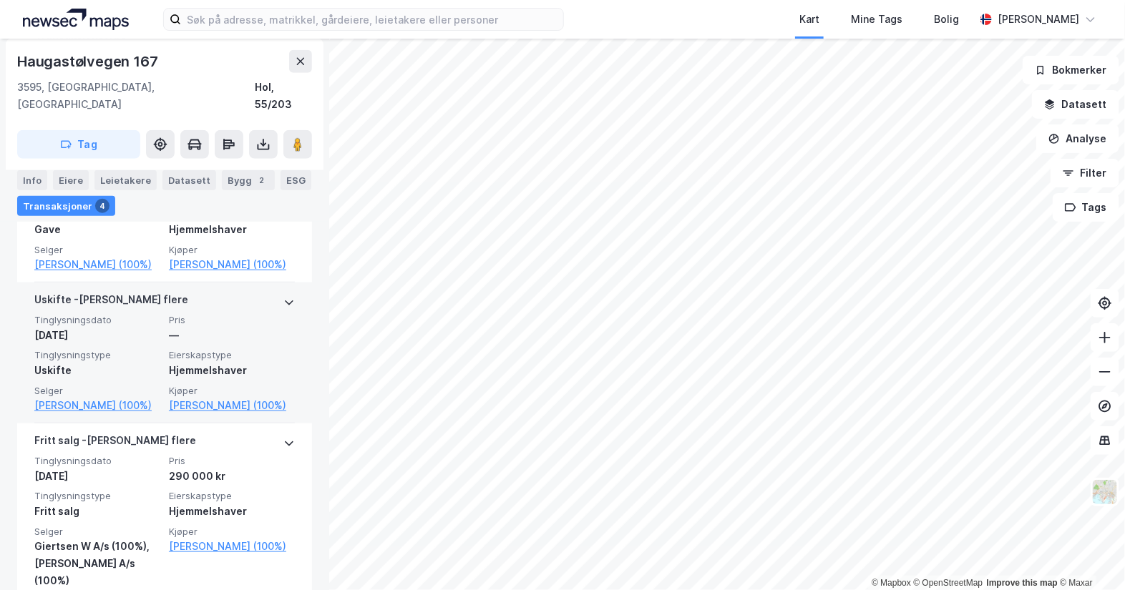
scroll to position [629, 0]
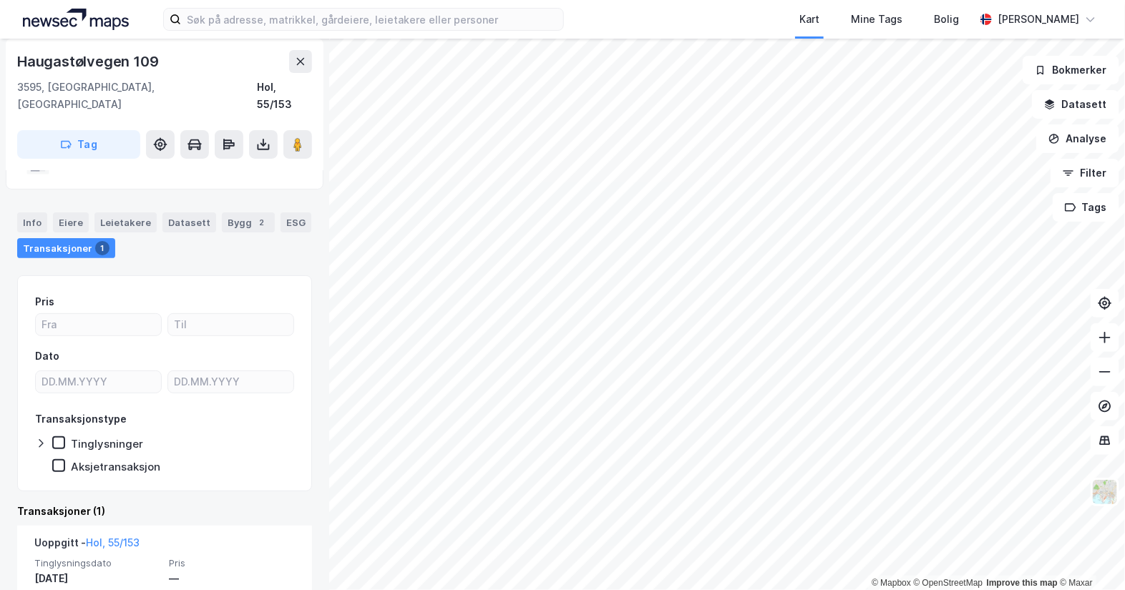
scroll to position [155, 0]
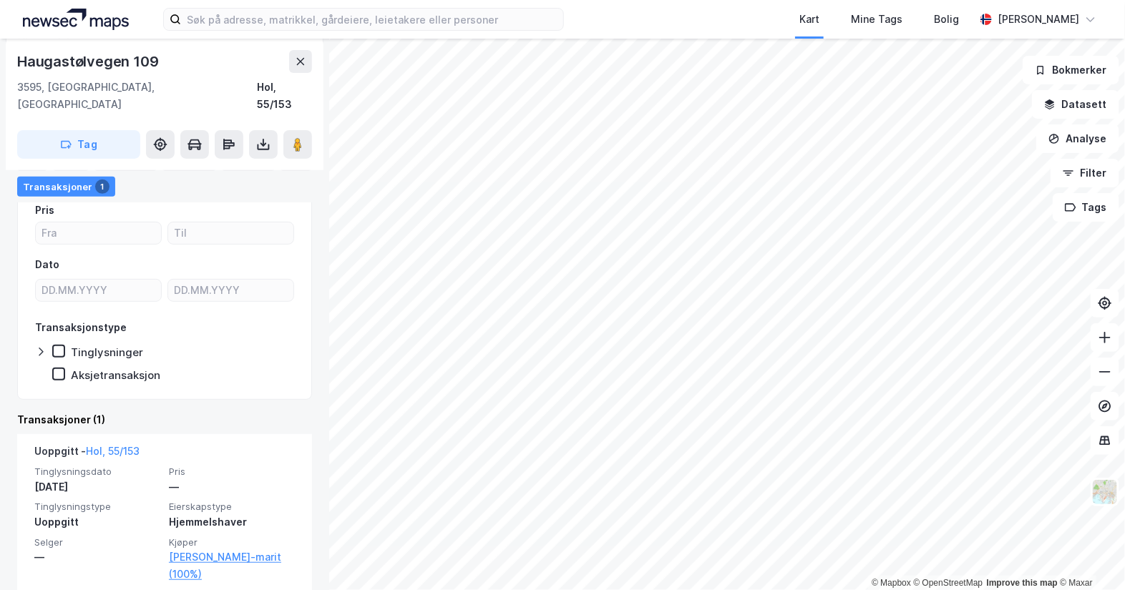
click at [1124, 536] on html "Kart Mine Tags Bolig [PERSON_NAME] © Mapbox © OpenStreetMap Improve this map © …" at bounding box center [562, 295] width 1125 height 590
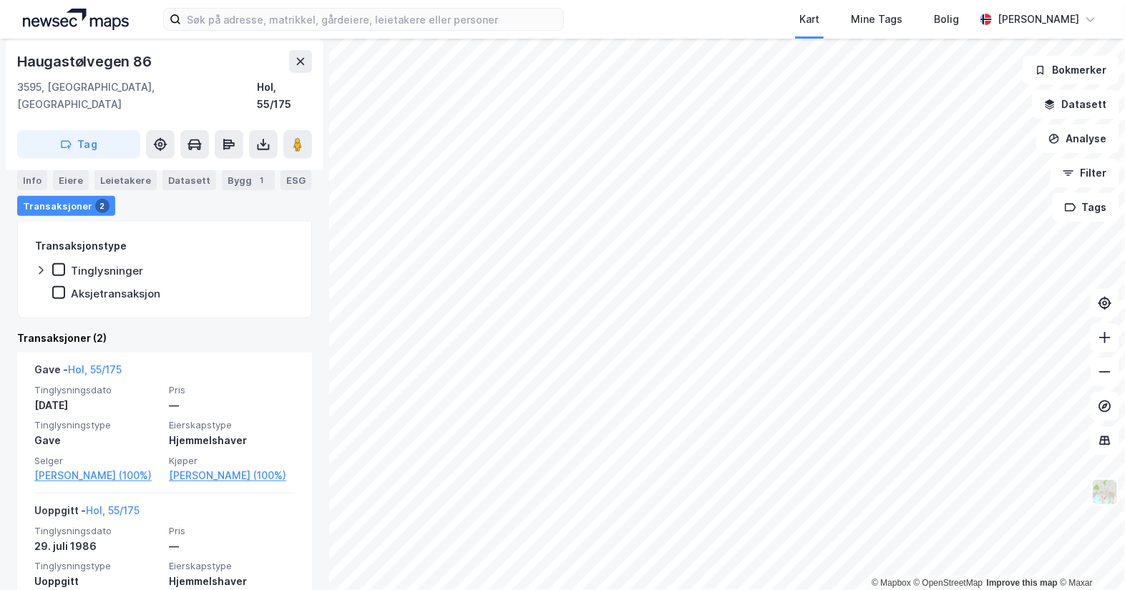
scroll to position [296, 0]
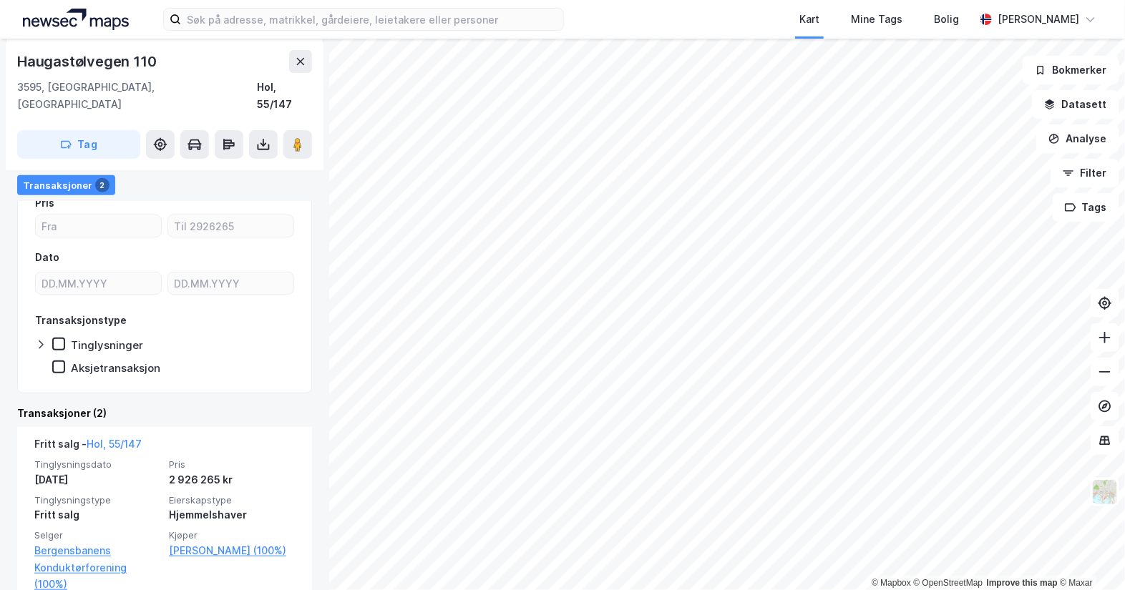
scroll to position [346, 0]
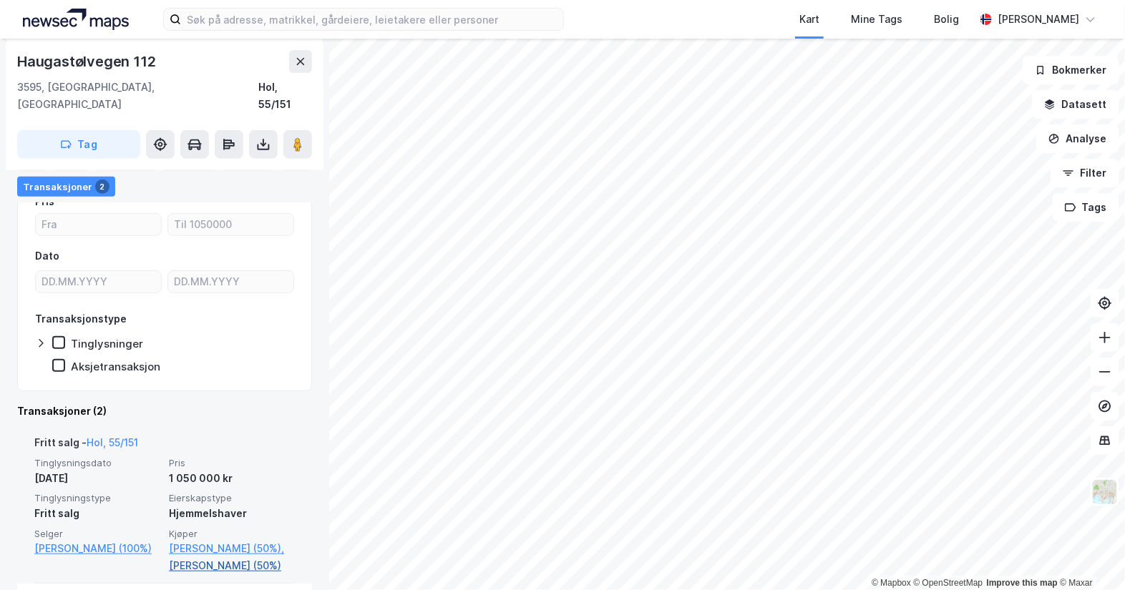
scroll to position [342, 0]
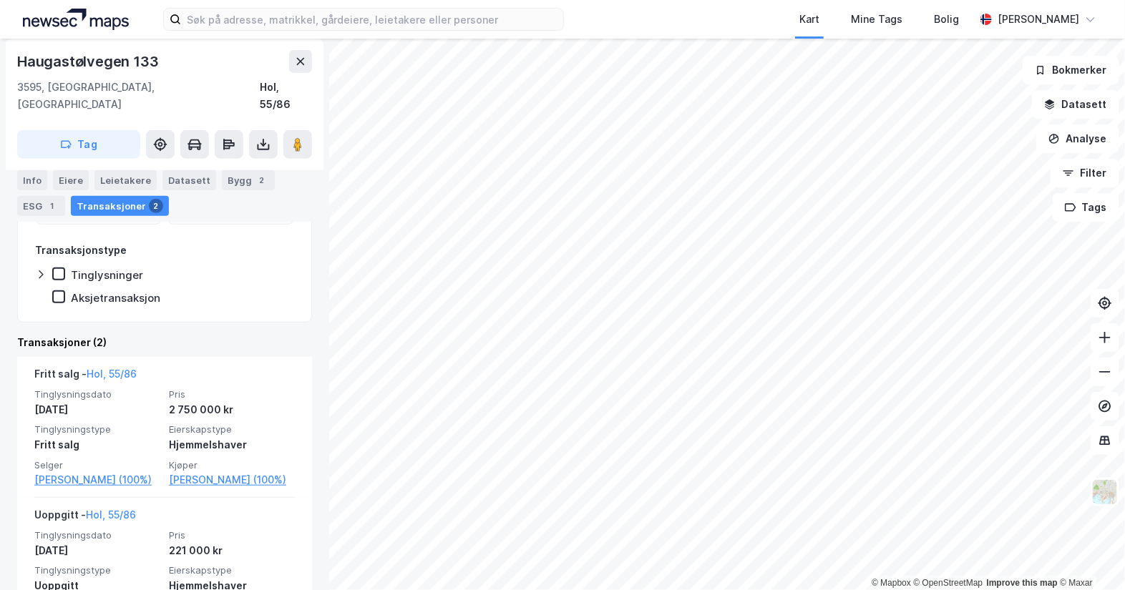
scroll to position [278, 0]
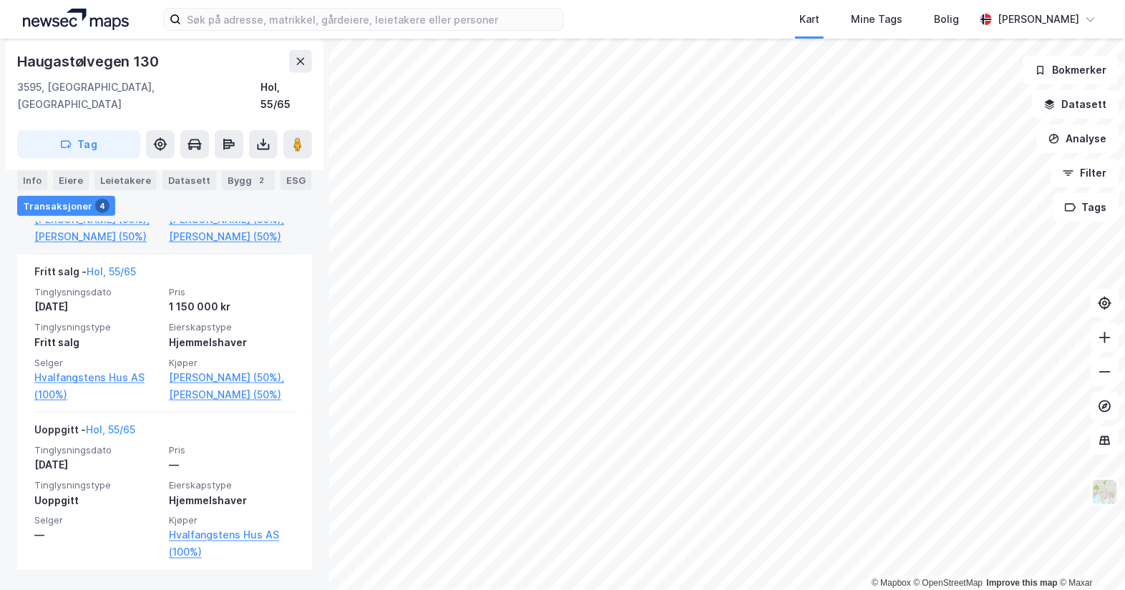
scroll to position [663, 0]
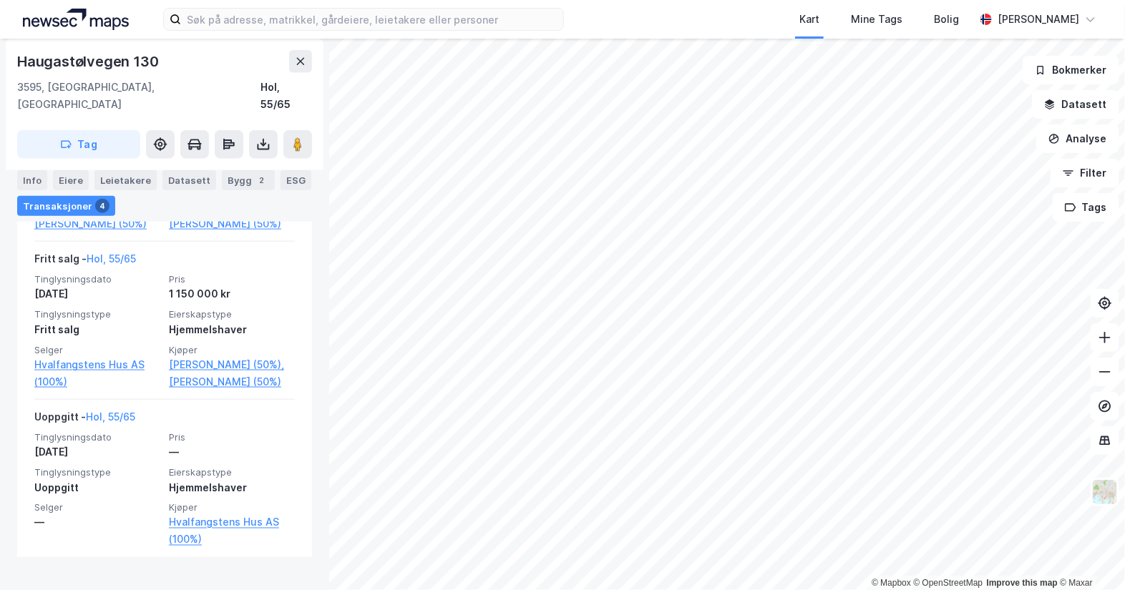
click at [830, 590] on html "Kart Mine Tags Bolig [PERSON_NAME] © Mapbox © OpenStreetMap Improve this map © …" at bounding box center [562, 295] width 1125 height 590
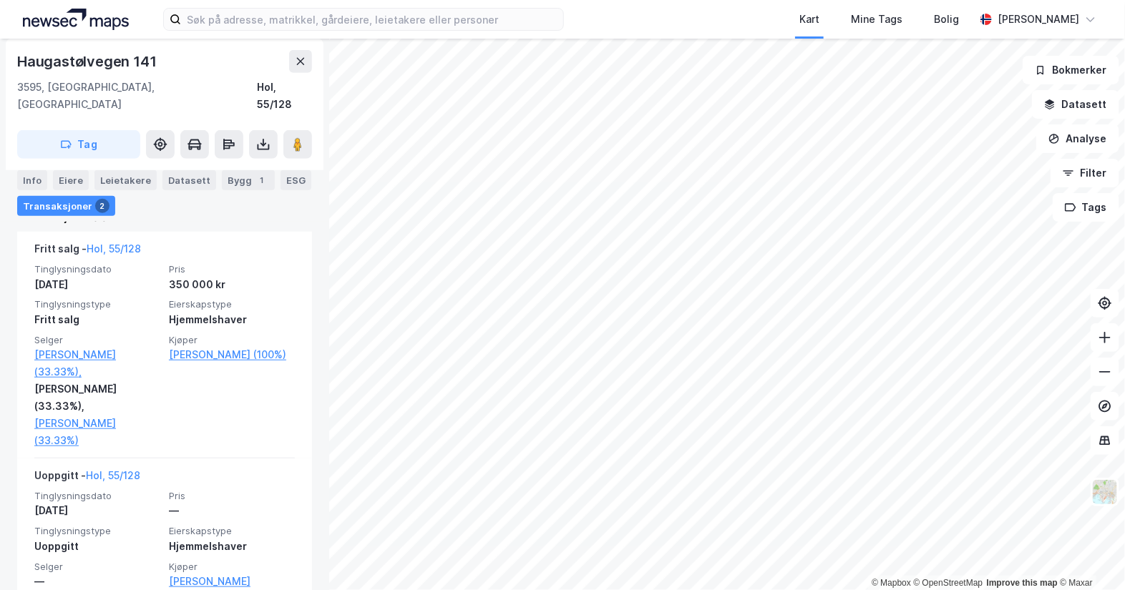
scroll to position [451, 0]
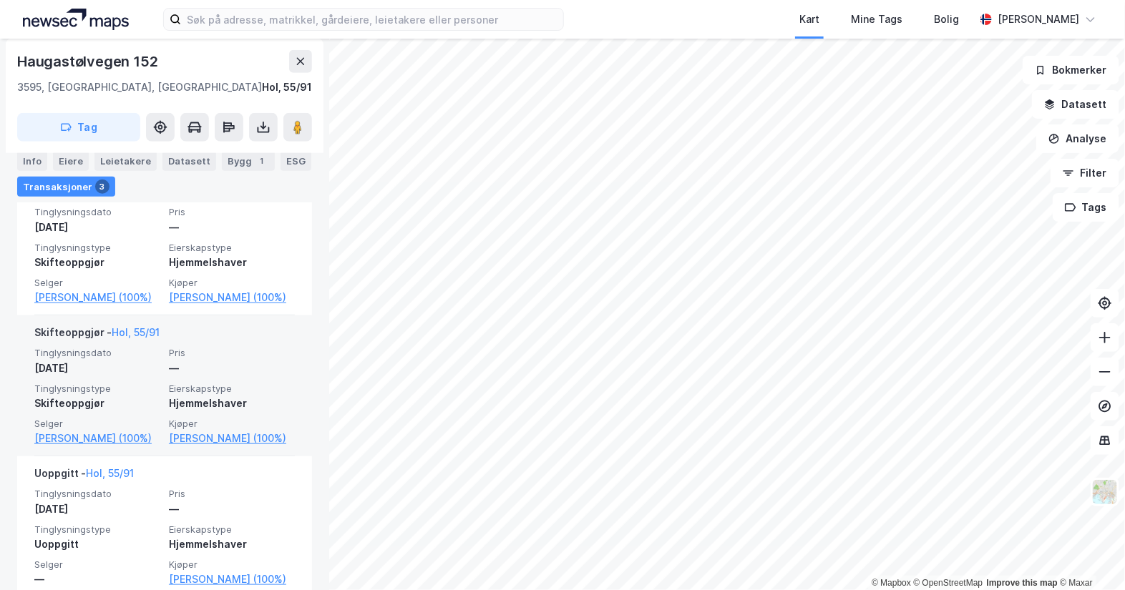
scroll to position [419, 0]
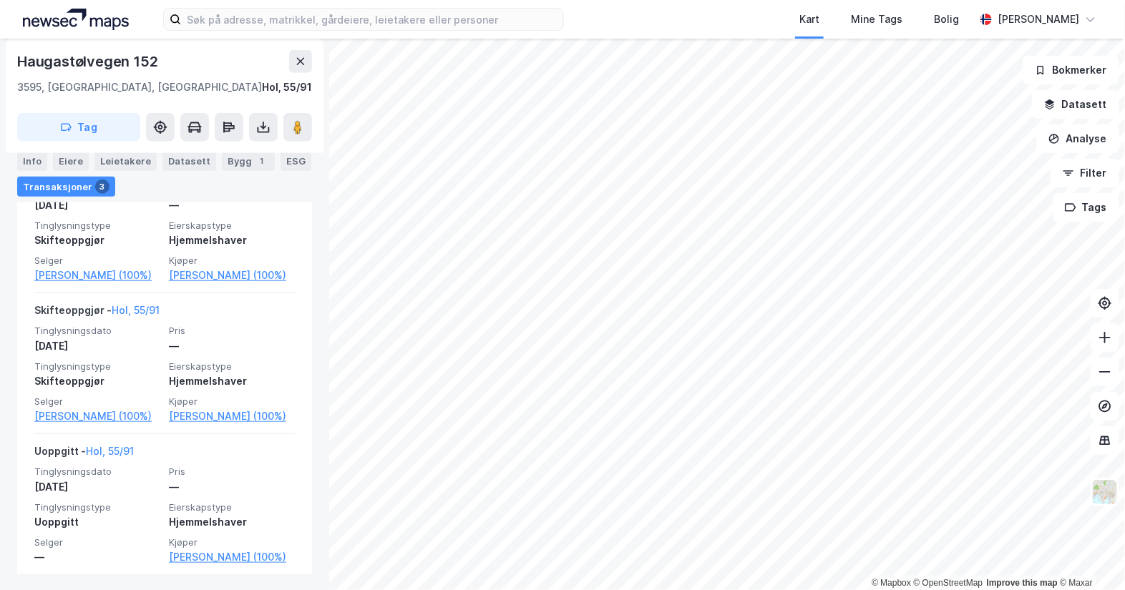
click at [938, 590] on html "Kart Mine Tags [PERSON_NAME] © Mapbox © OpenStreetMap Improve this map © [PERSO…" at bounding box center [562, 295] width 1125 height 590
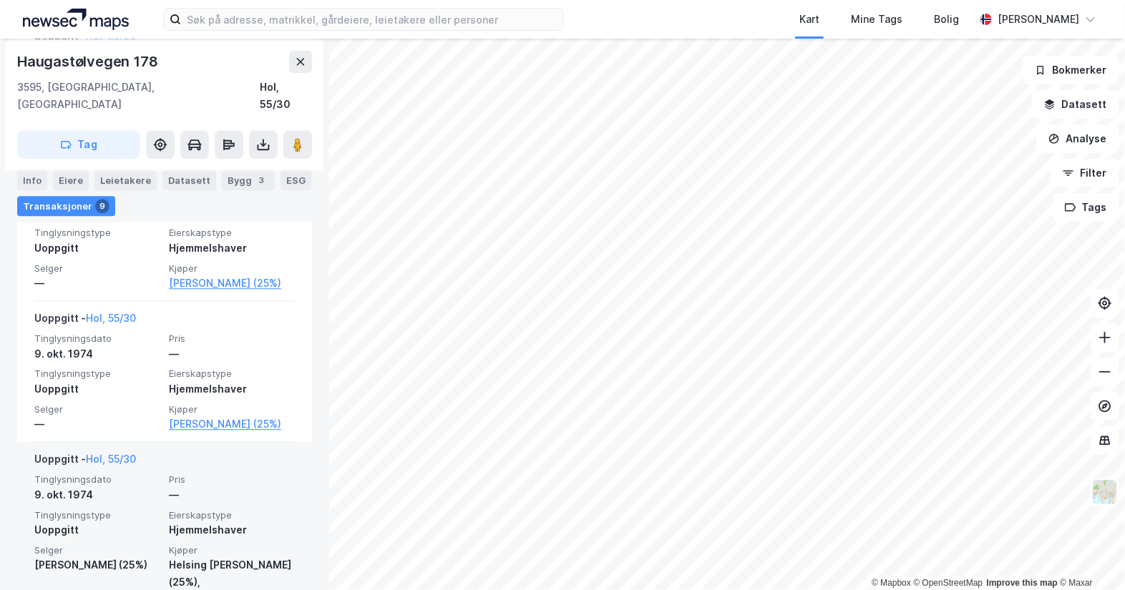
scroll to position [1398, 0]
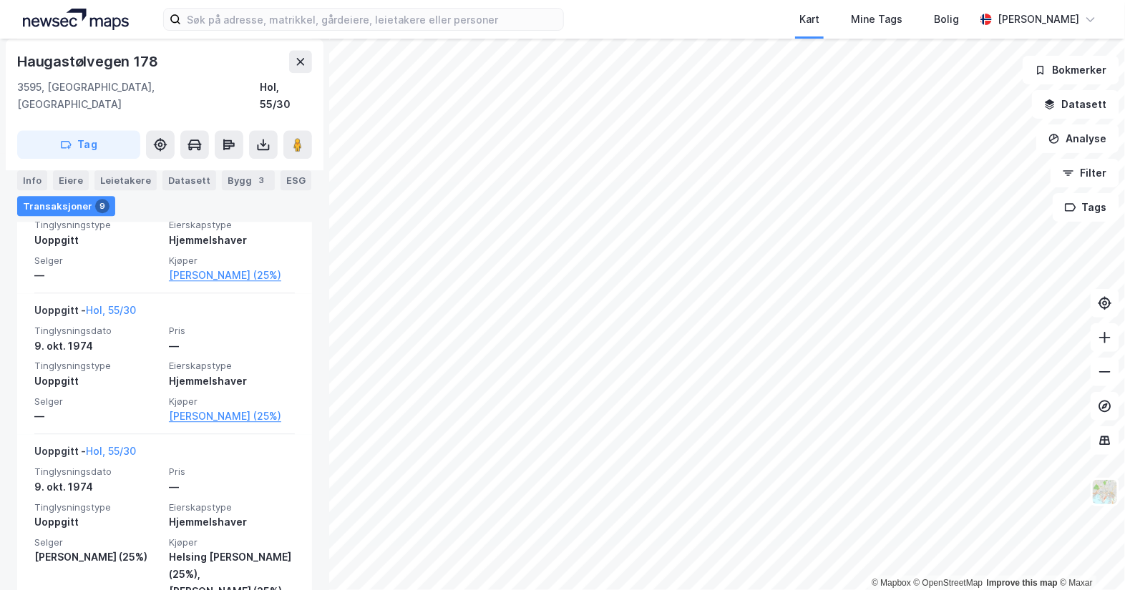
click at [841, 590] on html "Kart Mine Tags [PERSON_NAME] © Mapbox © OpenStreetMap Improve this map © Maxar …" at bounding box center [562, 295] width 1125 height 590
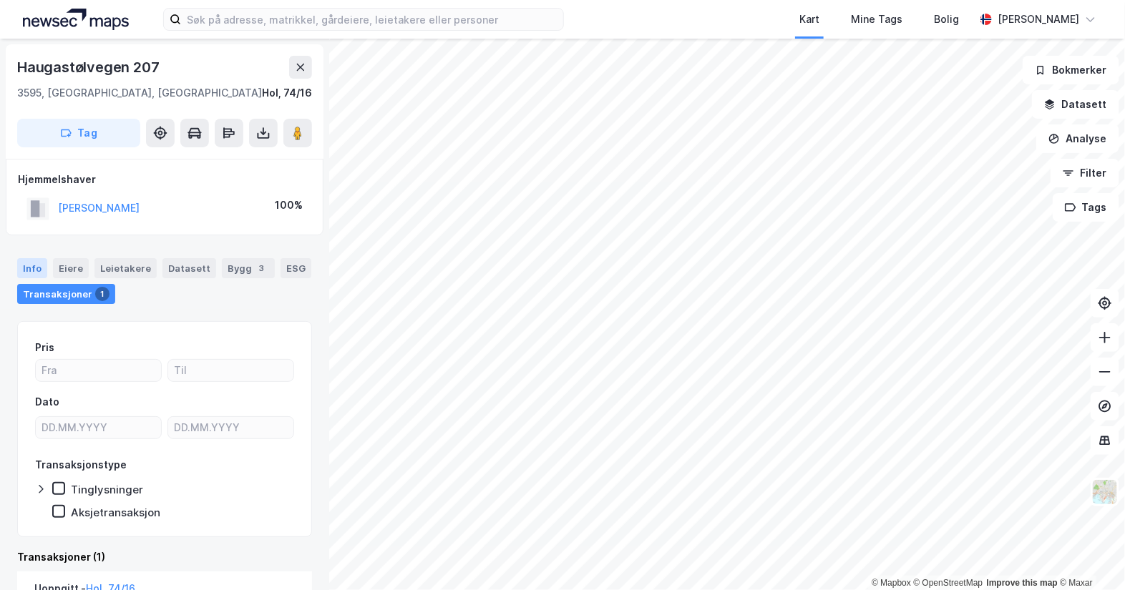
click at [41, 268] on div "Info" at bounding box center [32, 268] width 30 height 20
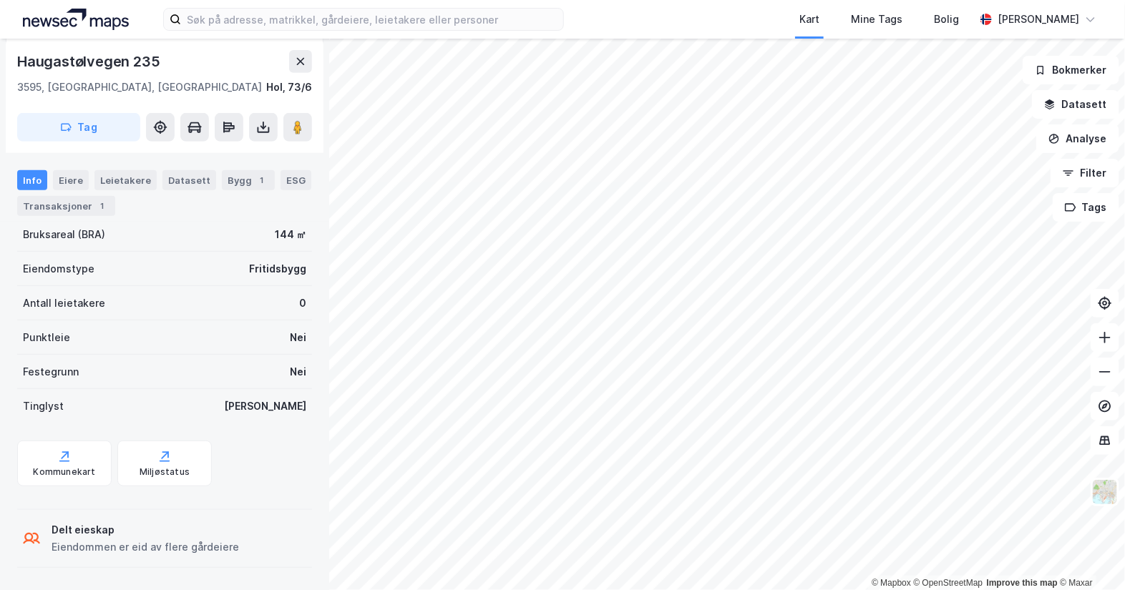
scroll to position [259, 0]
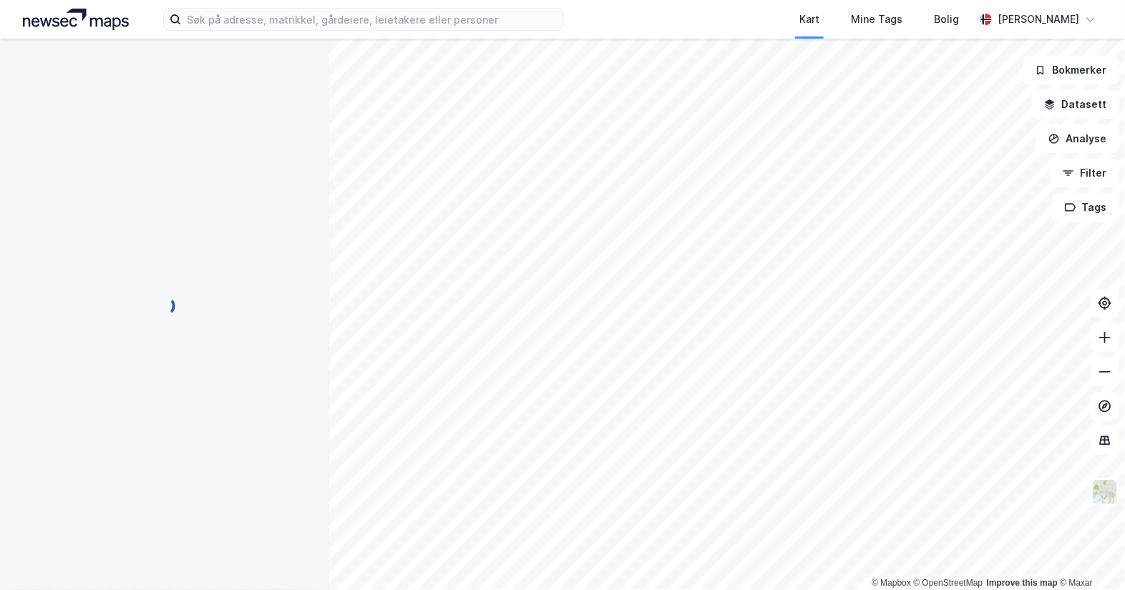
scroll to position [259, 0]
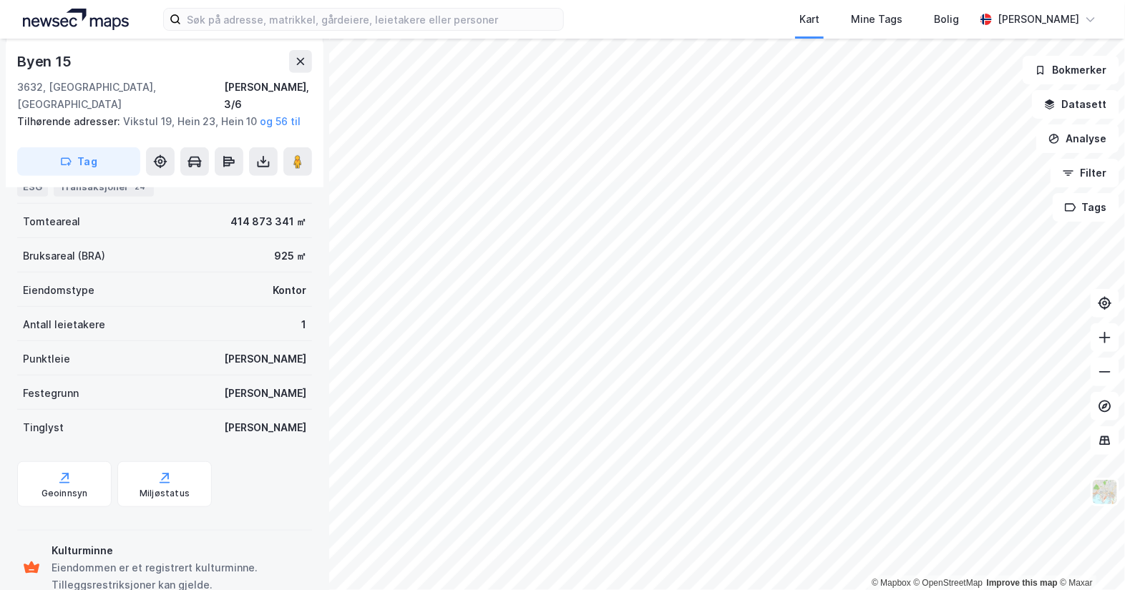
click at [809, 590] on html "Kart Mine Tags Bolig [PERSON_NAME] © Mapbox © OpenStreetMap Improve this map © …" at bounding box center [562, 295] width 1125 height 590
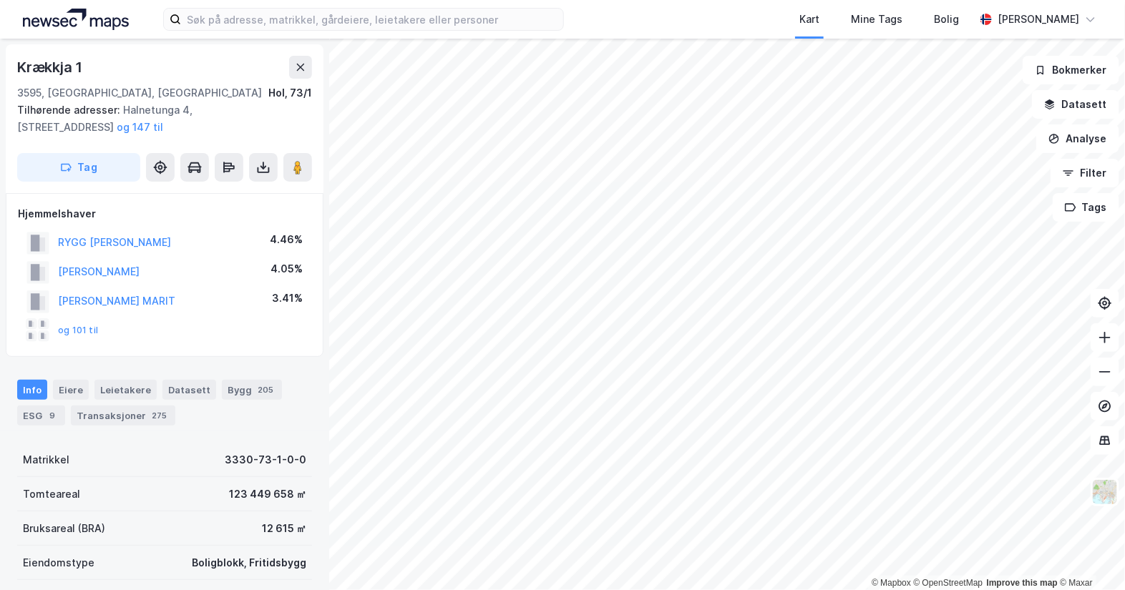
scroll to position [259, 0]
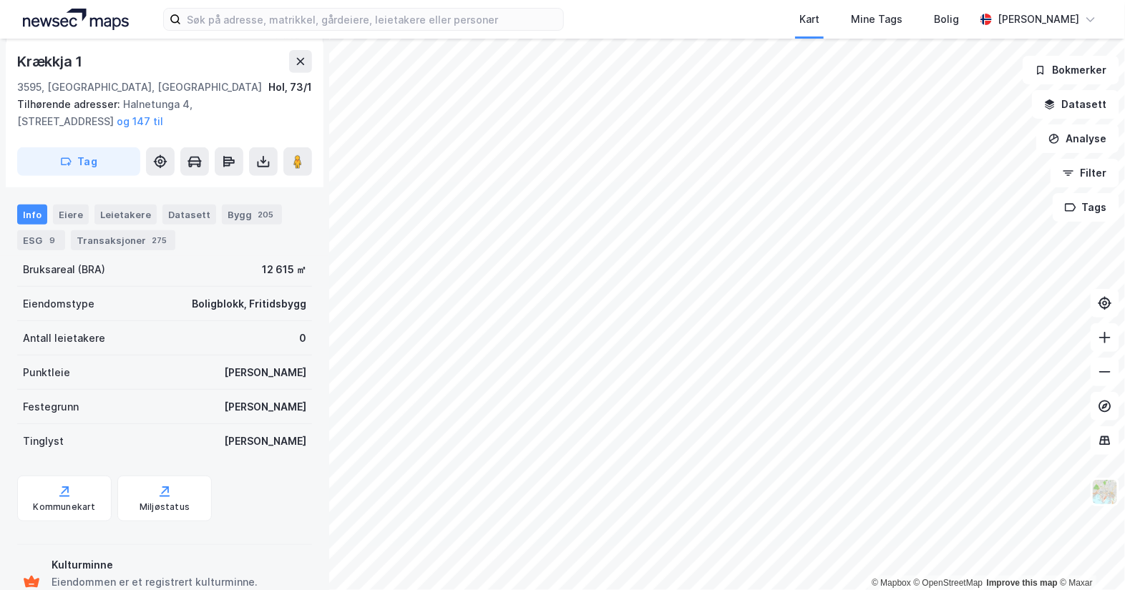
click at [981, 590] on html "Kart Mine Tags Bolig [PERSON_NAME] © Mapbox © OpenStreetMap Improve this map © …" at bounding box center [562, 295] width 1125 height 590
click at [958, 590] on html "Kart Mine Tags Bolig [PERSON_NAME] © Mapbox © OpenStreetMap Improve this map © …" at bounding box center [562, 295] width 1125 height 590
click at [575, 0] on html "Kart Mine Tags Bolig [PERSON_NAME] © Mapbox © OpenStreetMap Improve this map © …" at bounding box center [562, 295] width 1125 height 590
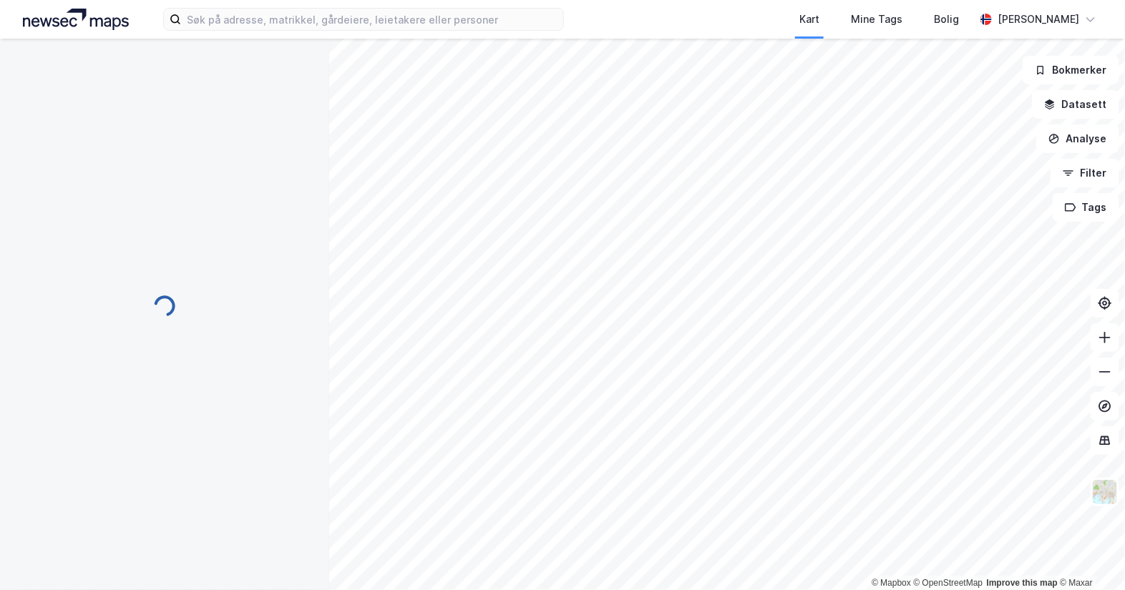
scroll to position [259, 0]
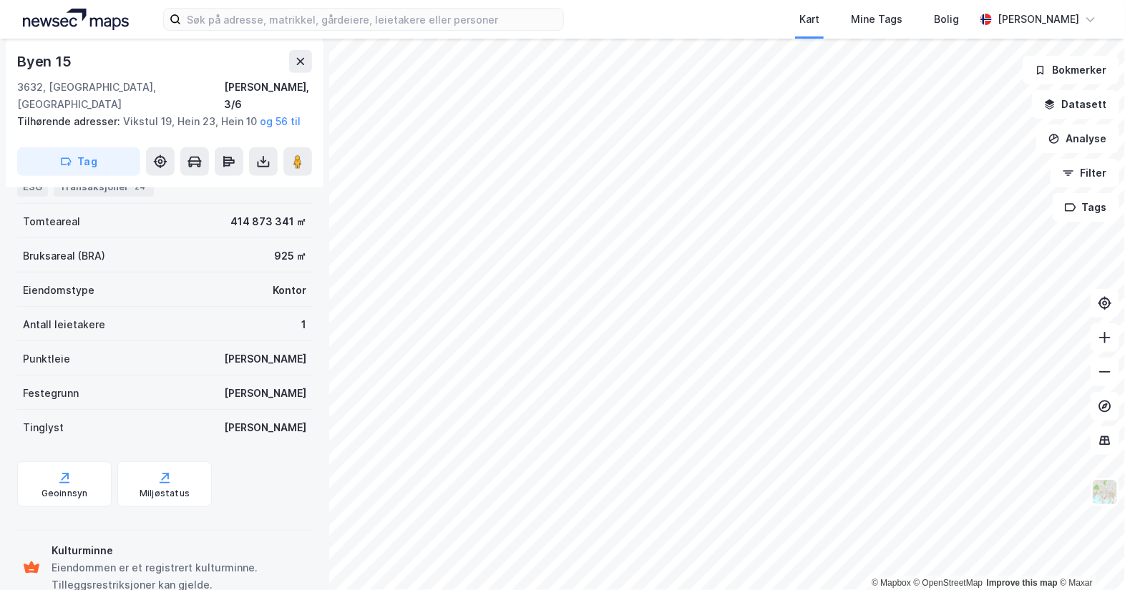
click at [784, 590] on html "Kart Mine Tags Bolig [PERSON_NAME] © Mapbox © OpenStreetMap Improve this map © …" at bounding box center [562, 295] width 1125 height 590
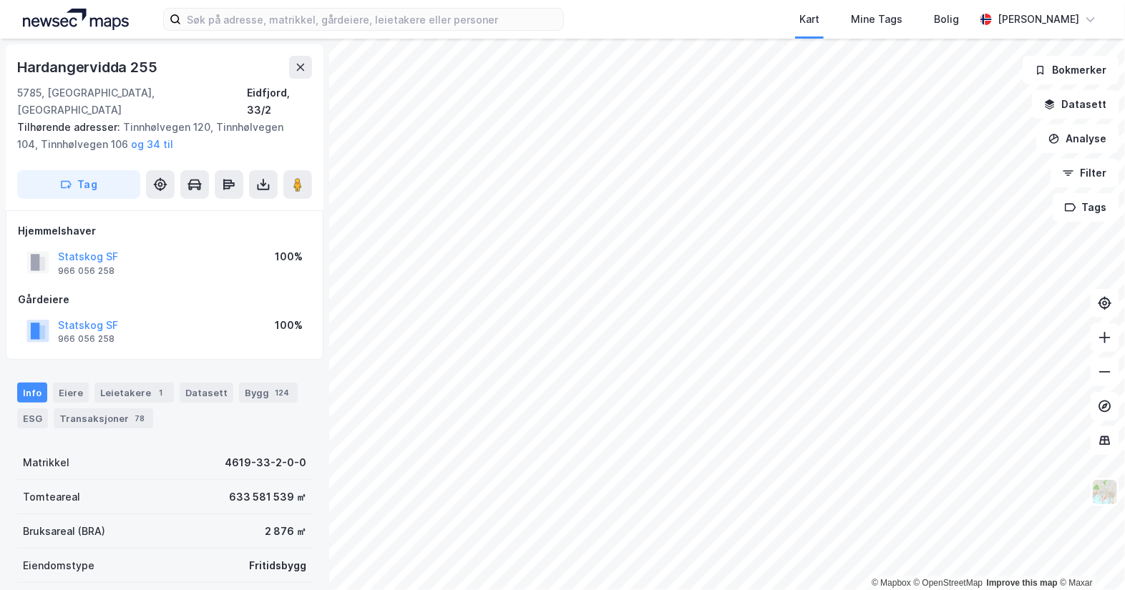
scroll to position [259, 0]
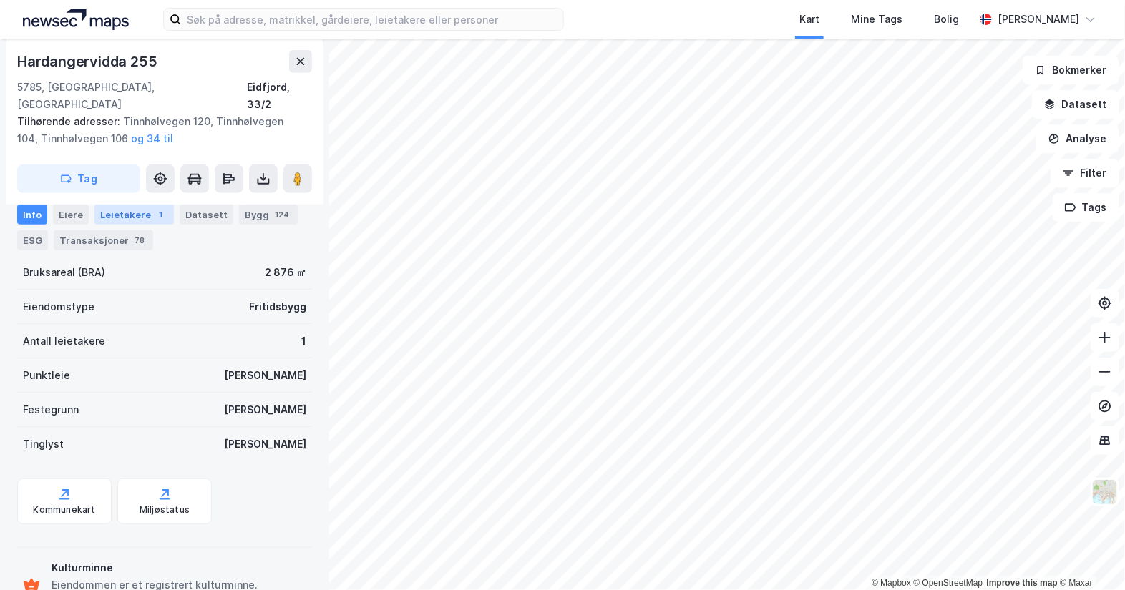
click at [120, 213] on div "Leietakere 1" at bounding box center [133, 215] width 79 height 20
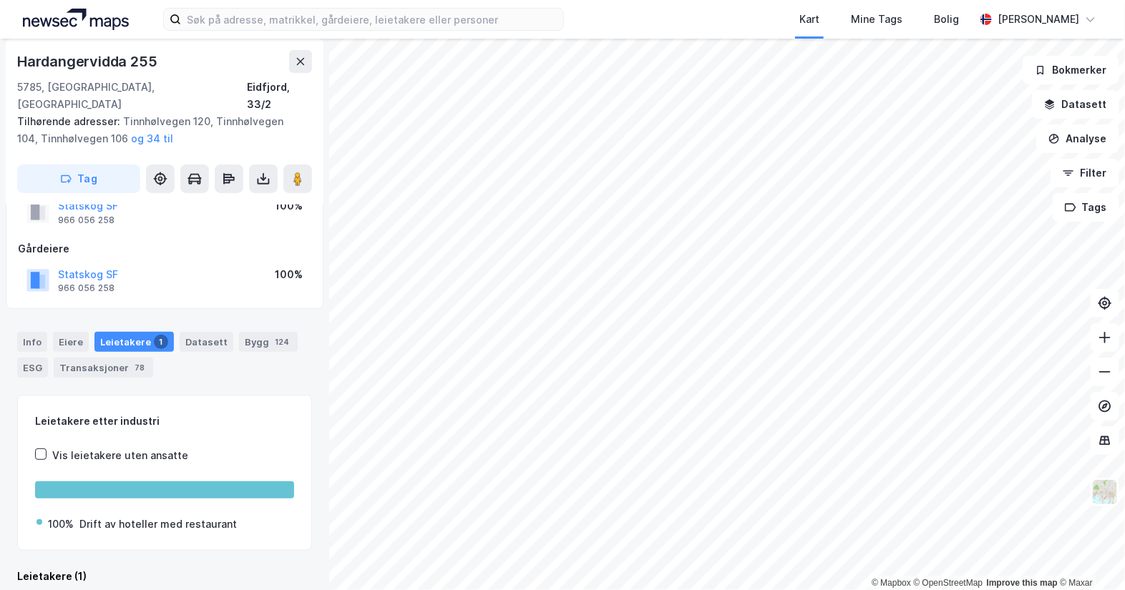
scroll to position [129, 0]
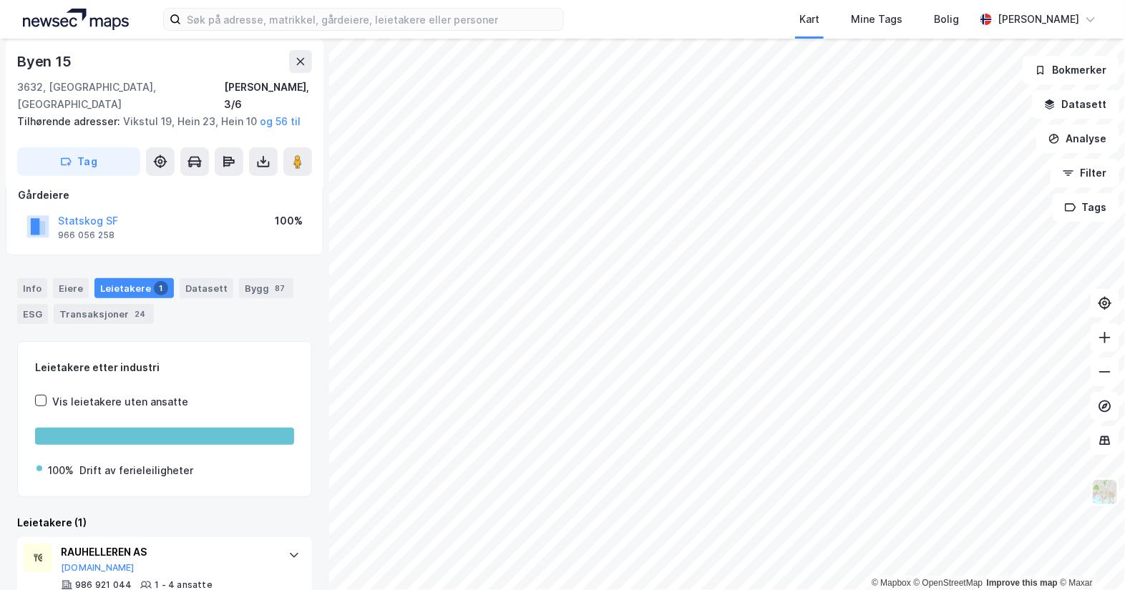
scroll to position [111, 0]
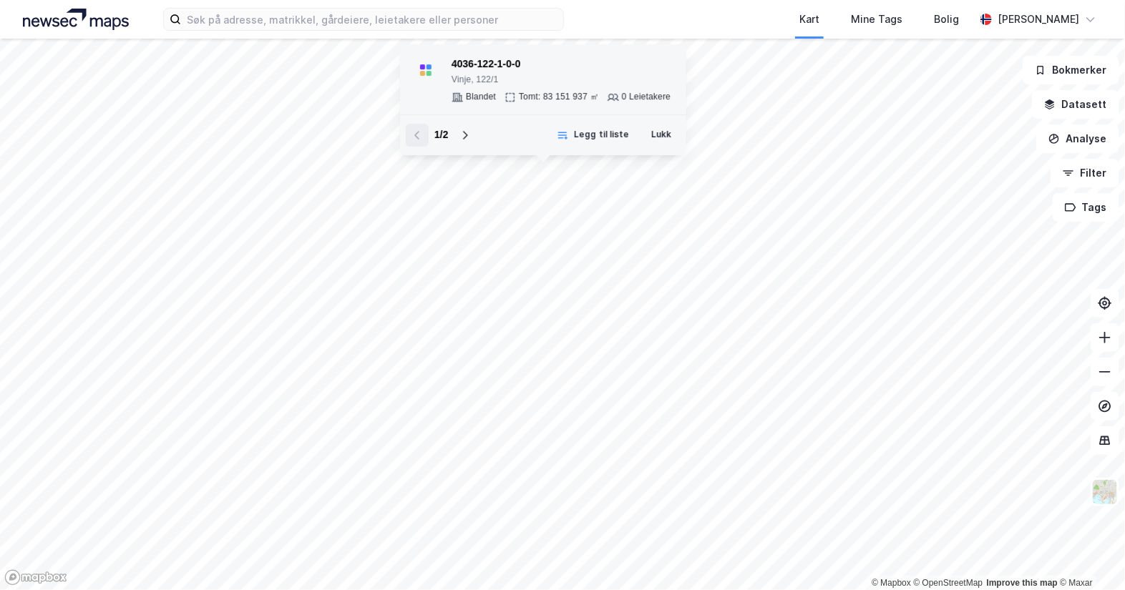
click at [647, 184] on div "© Mapbox © OpenStreetMap Improve this map © Maxar 4036-122-1-0-0 Vinje, 122/1 B…" at bounding box center [562, 315] width 1125 height 552
